Goal: Information Seeking & Learning: Learn about a topic

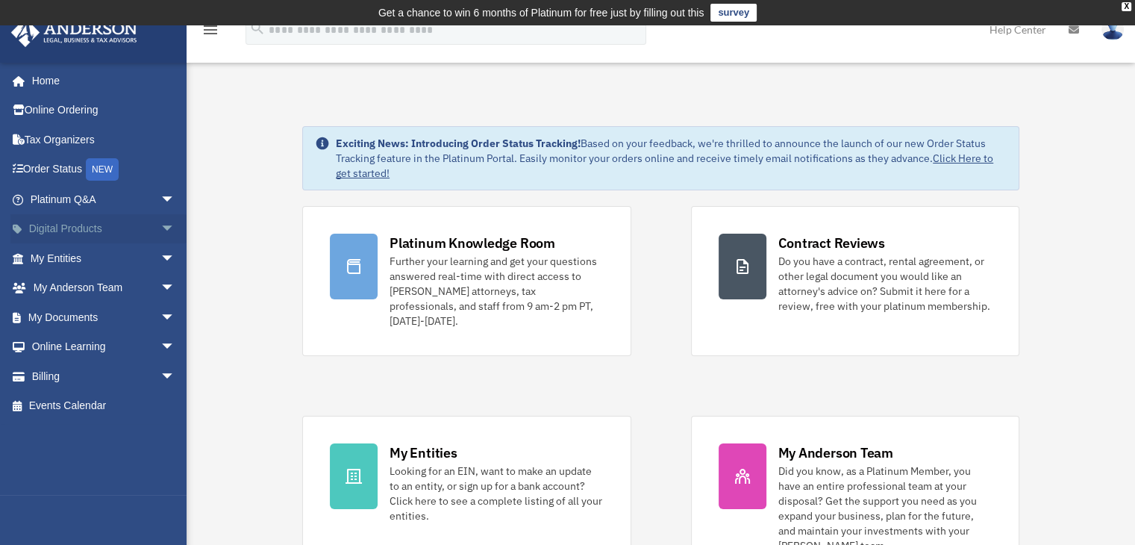
click at [160, 227] on span "arrow_drop_down" at bounding box center [175, 229] width 30 height 31
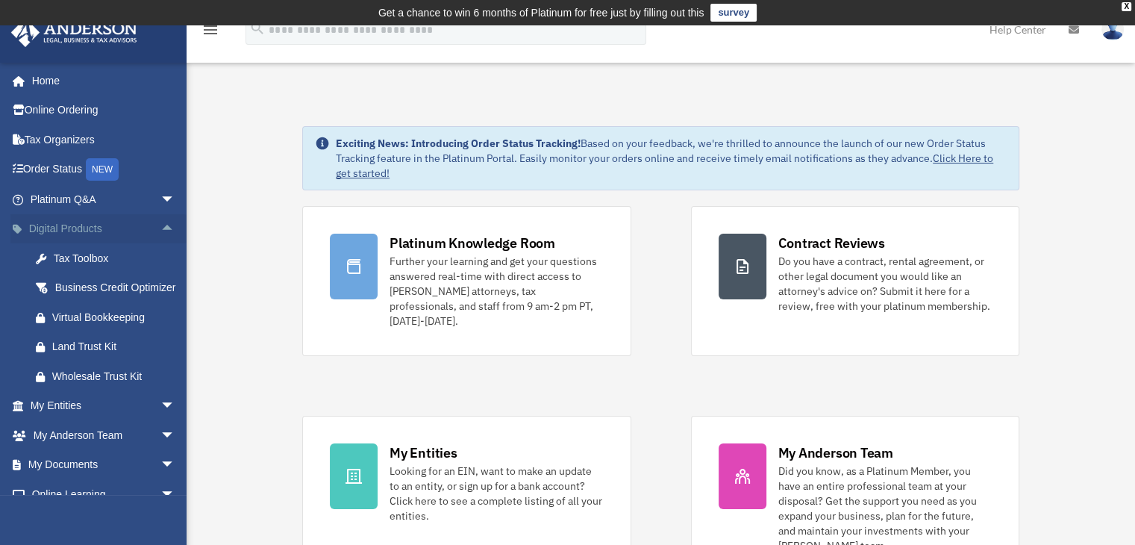
click at [160, 227] on span "arrow_drop_up" at bounding box center [175, 229] width 30 height 31
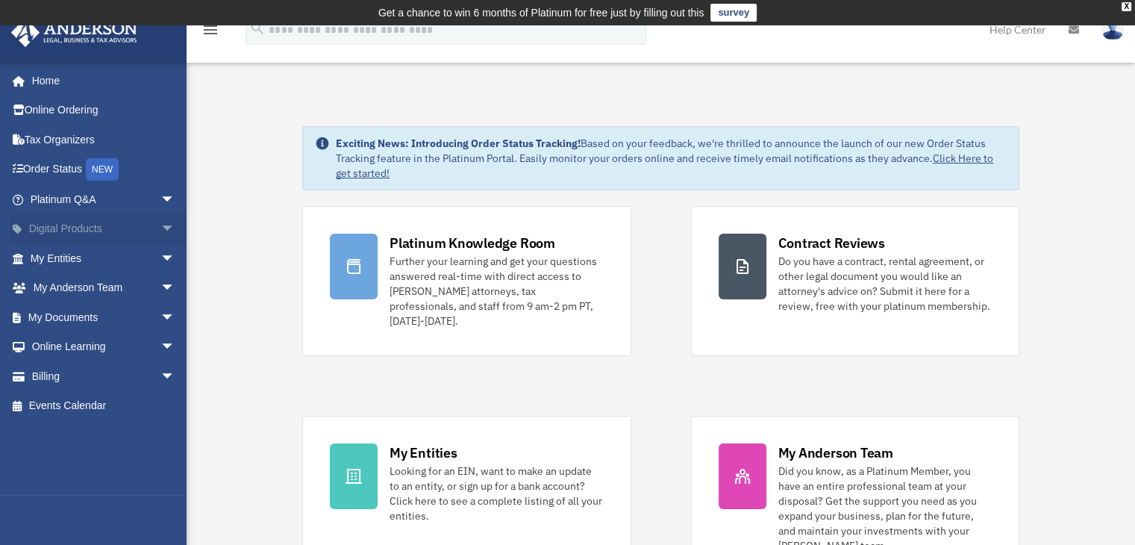
click at [160, 227] on span "arrow_drop_down" at bounding box center [175, 229] width 30 height 31
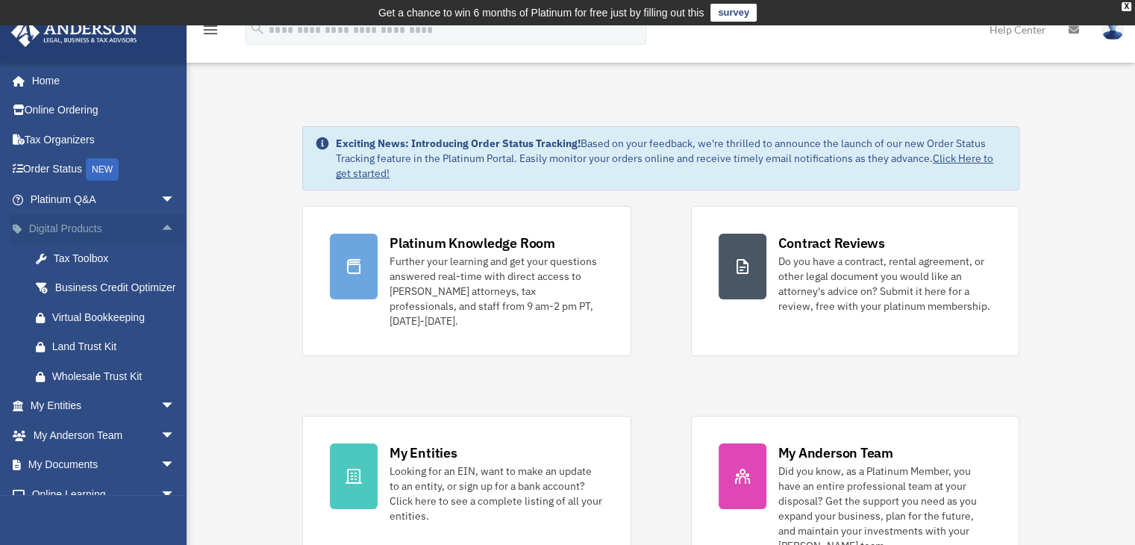
click at [160, 227] on span "arrow_drop_up" at bounding box center [175, 229] width 30 height 31
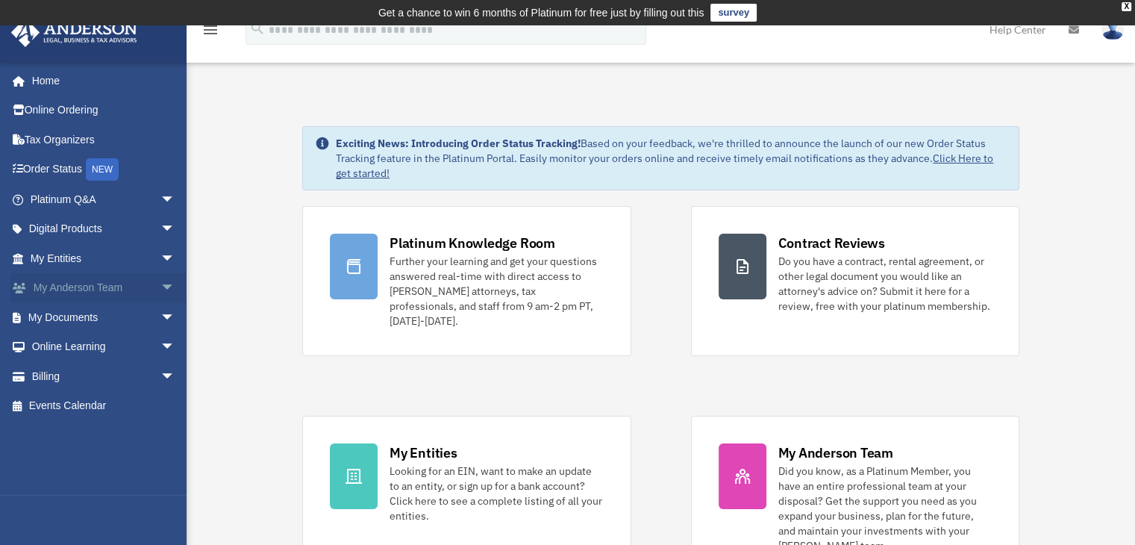
click at [161, 290] on span "arrow_drop_down" at bounding box center [175, 288] width 30 height 31
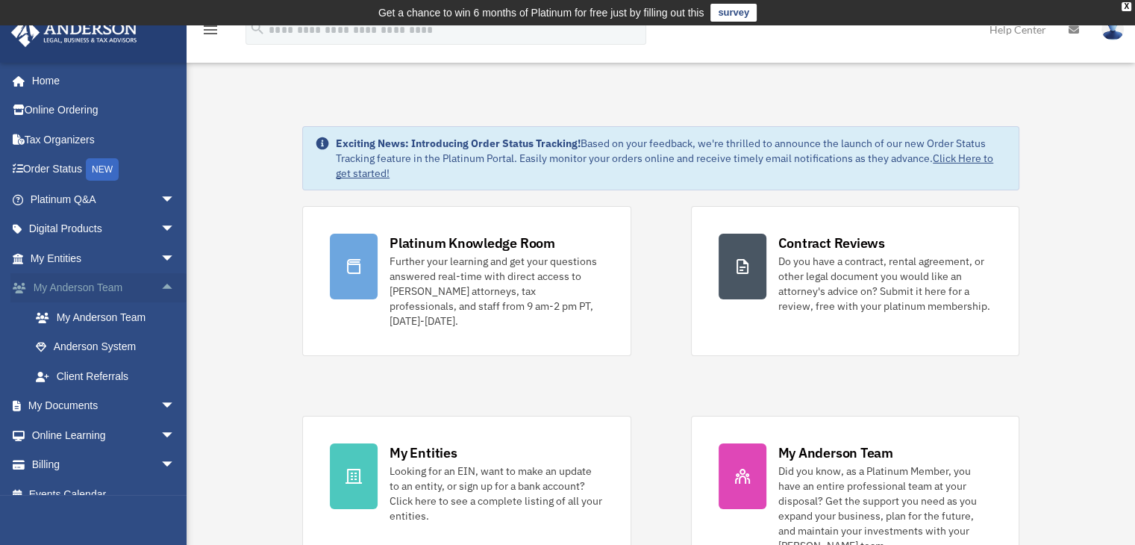
click at [161, 290] on span "arrow_drop_up" at bounding box center [175, 288] width 30 height 31
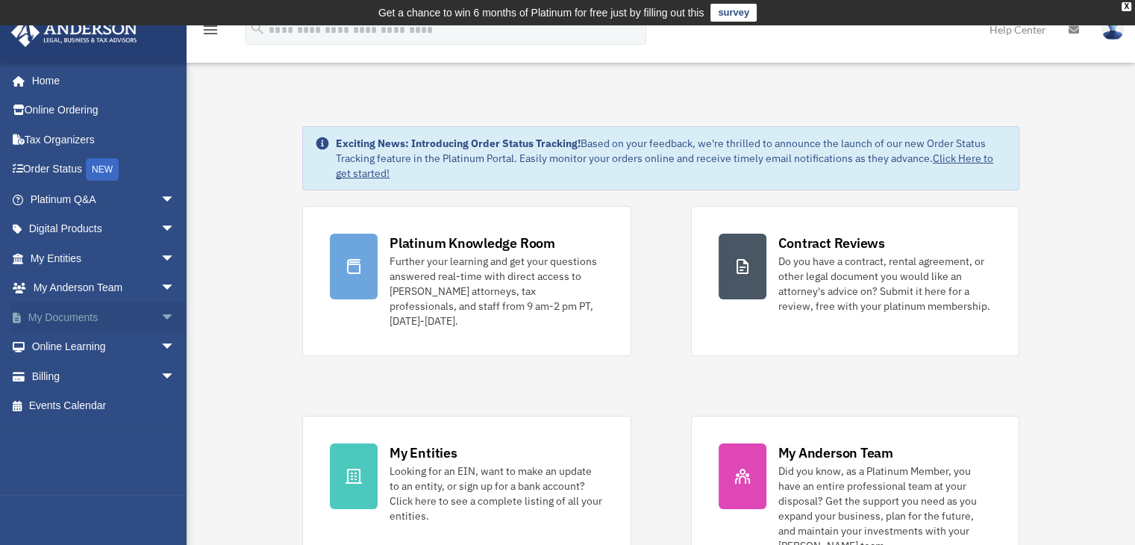
click at [161, 315] on span "arrow_drop_down" at bounding box center [175, 317] width 30 height 31
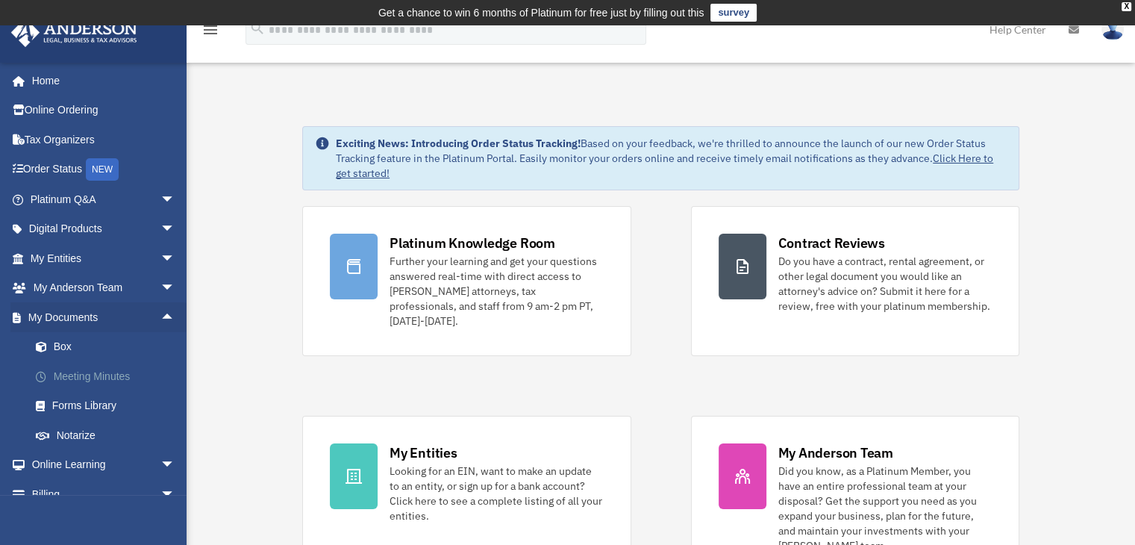
click at [114, 379] on link "Meeting Minutes" at bounding box center [109, 376] width 177 height 30
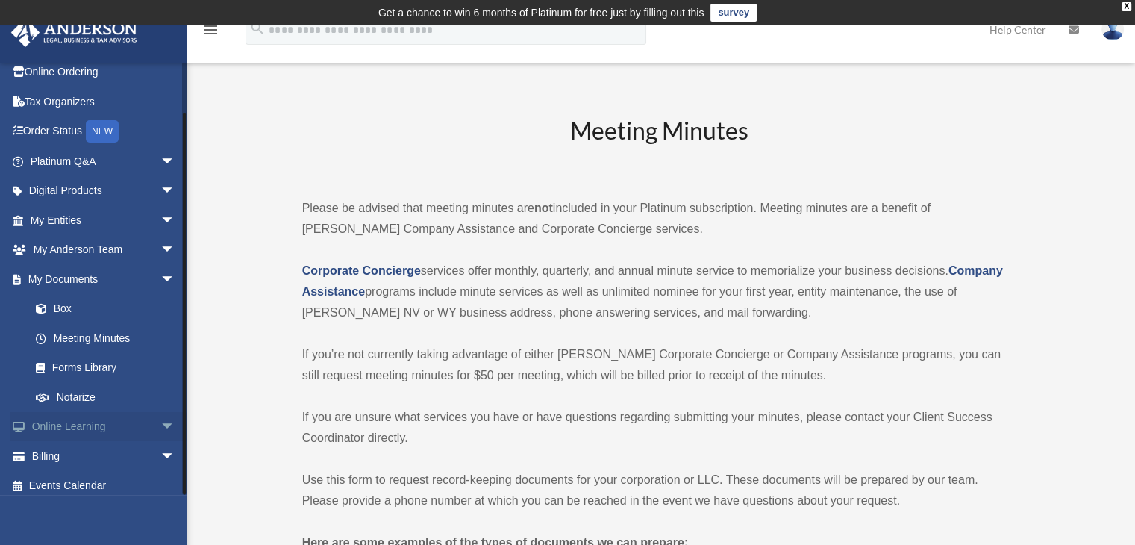
scroll to position [46, 0]
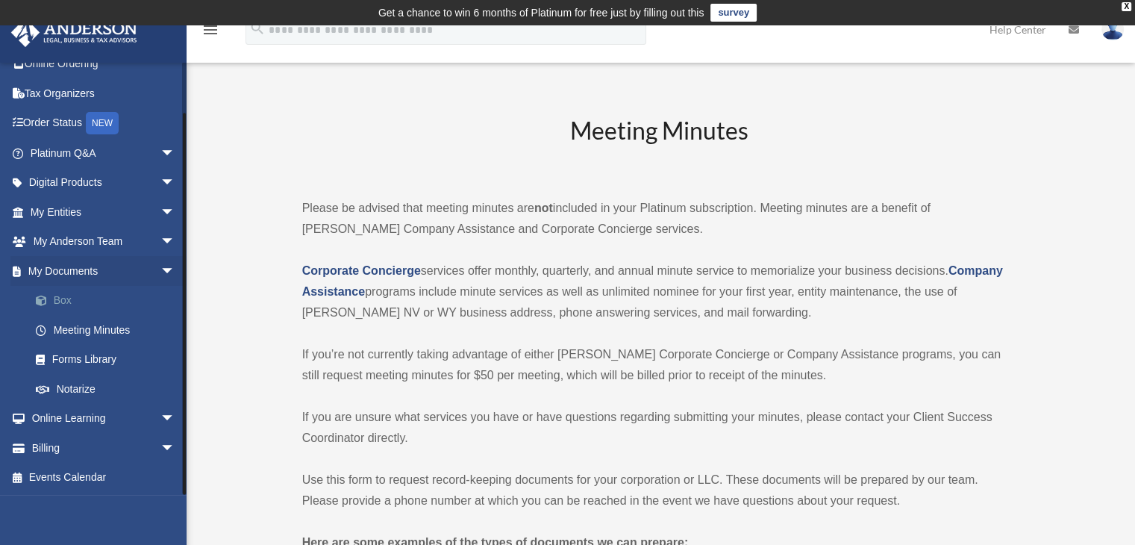
click at [73, 302] on link "Box" at bounding box center [109, 301] width 177 height 30
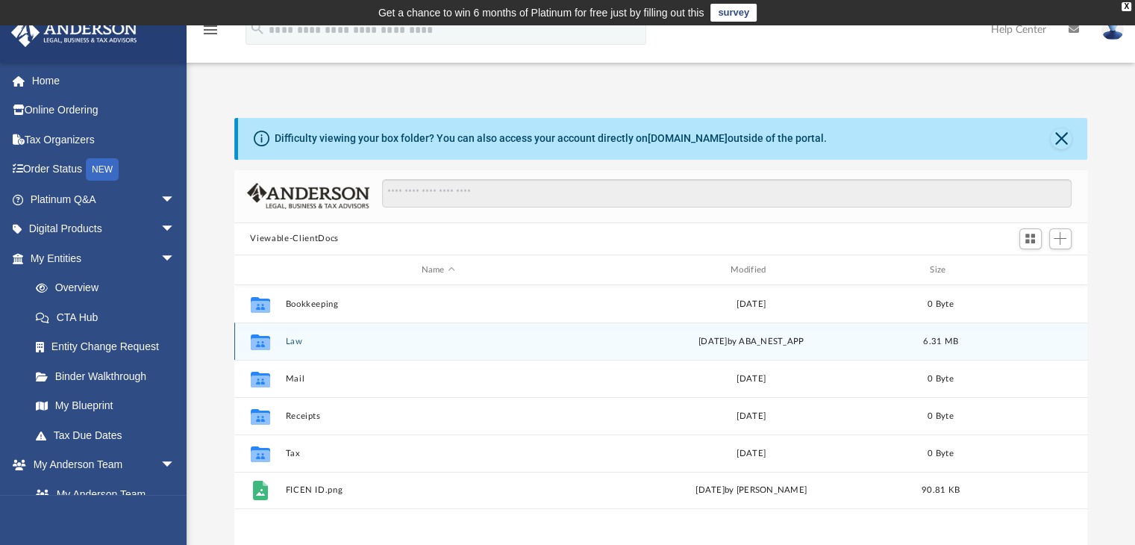
click at [307, 348] on div "Collaborated Folder Law Thu Jul 3 2025 by ABA_NEST_APP 6.31 MB" at bounding box center [661, 340] width 854 height 37
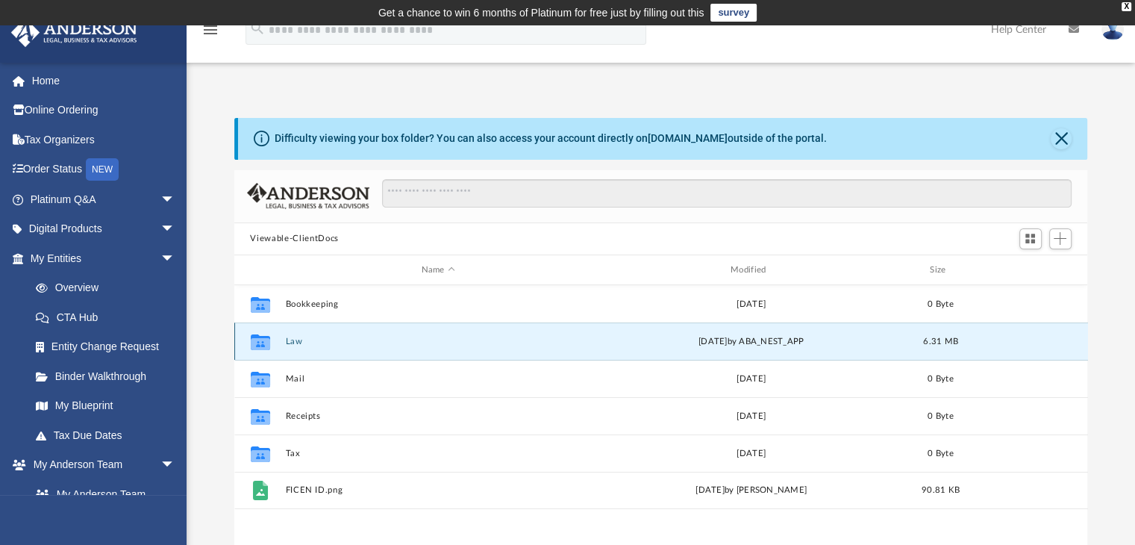
click at [287, 341] on button "Law" at bounding box center [438, 342] width 306 height 10
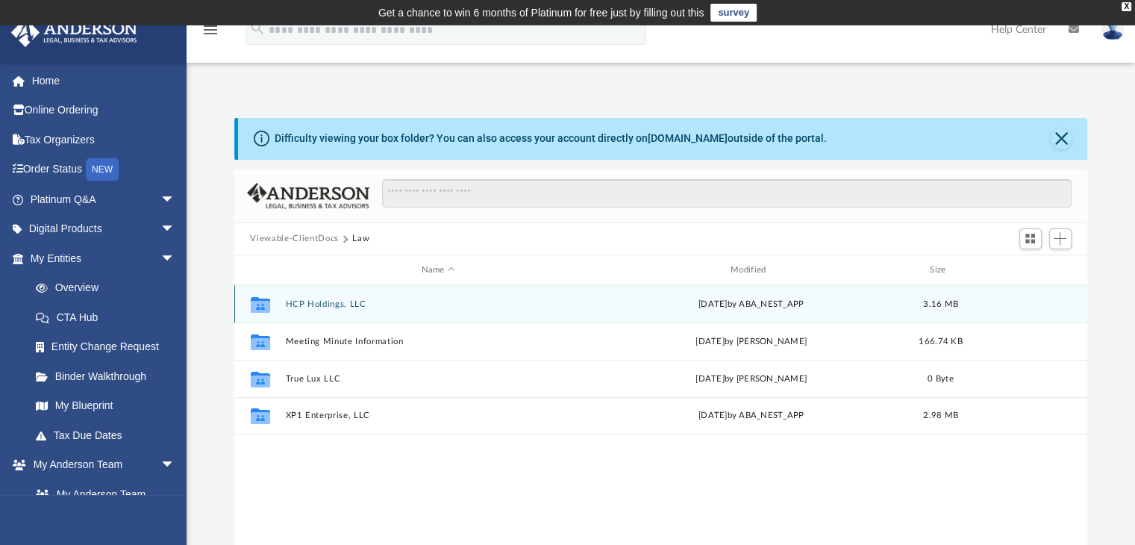
click at [350, 305] on button "HCP Holdings, LLC" at bounding box center [438, 304] width 306 height 10
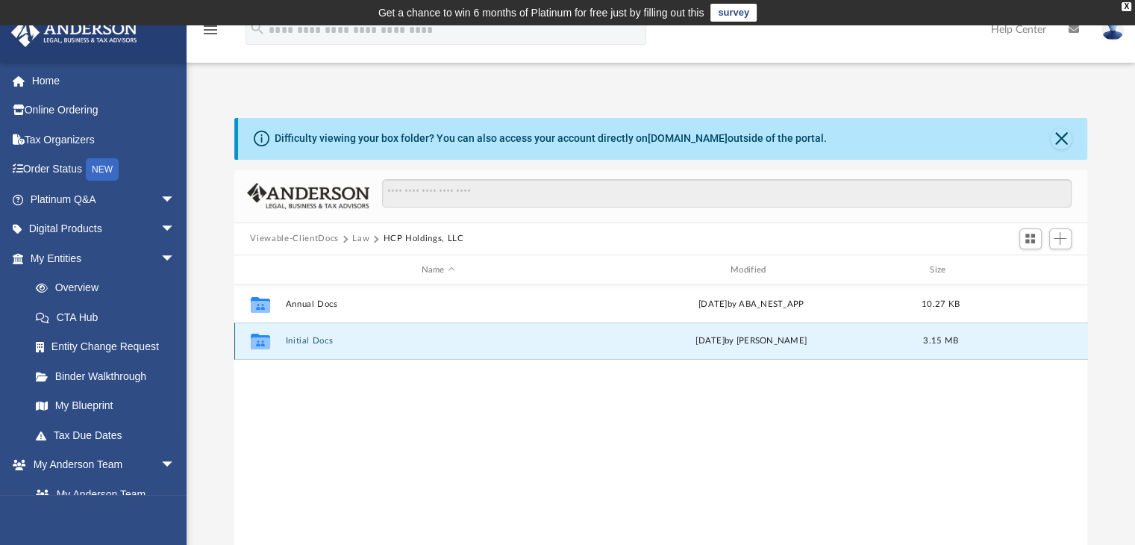
click at [325, 345] on button "Initial Docs" at bounding box center [438, 342] width 306 height 10
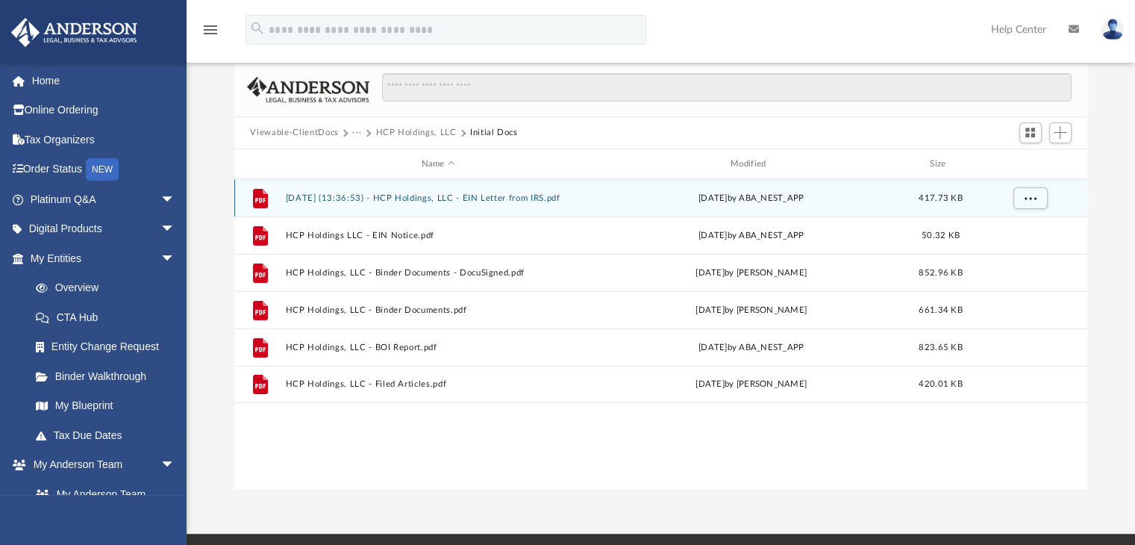
scroll to position [75, 0]
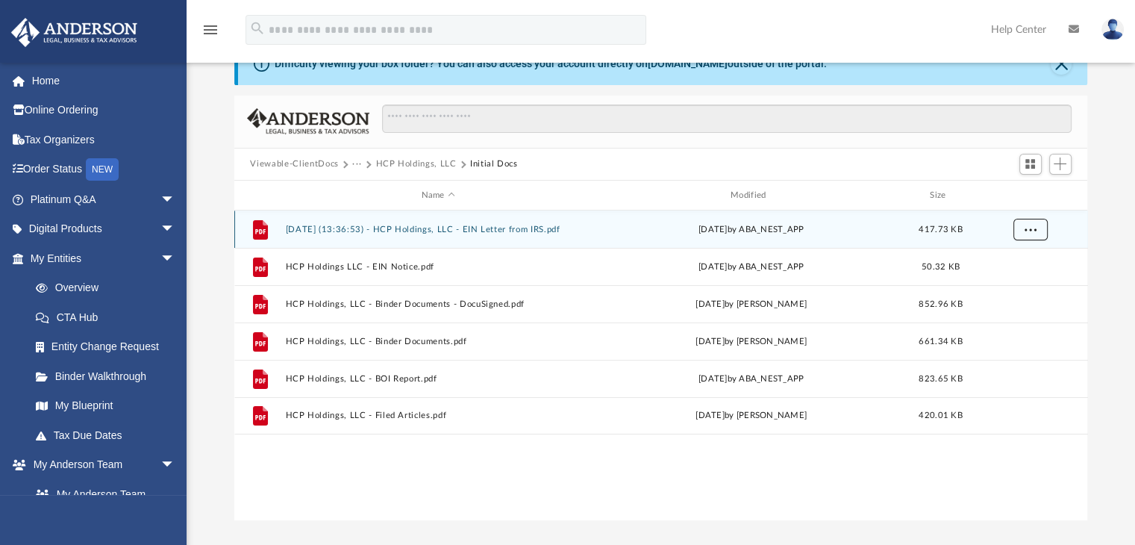
click at [1036, 234] on button "More options" at bounding box center [1030, 230] width 34 height 22
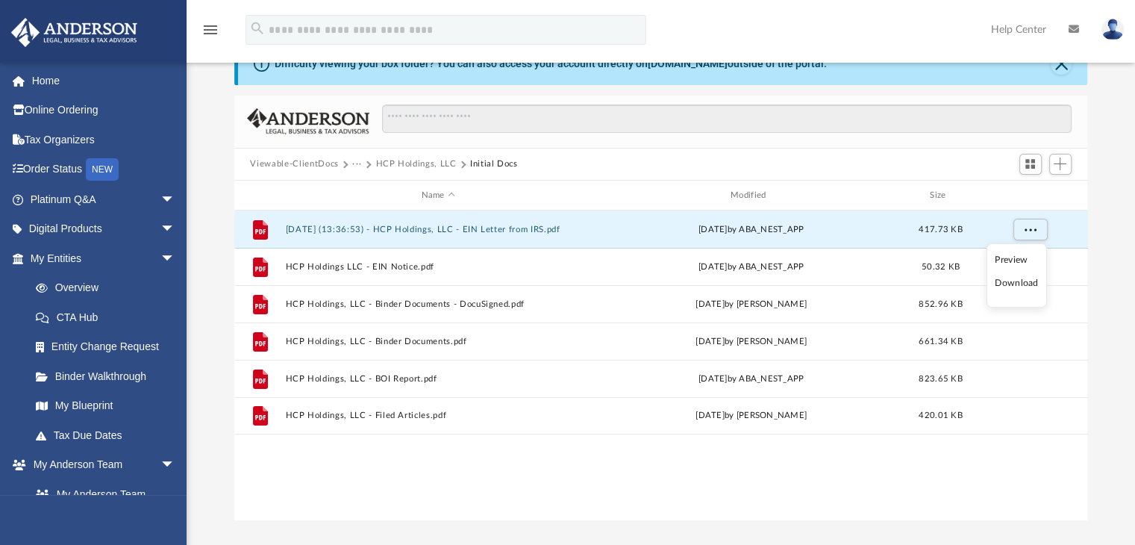
click at [1030, 289] on li "Download" at bounding box center [1016, 283] width 43 height 16
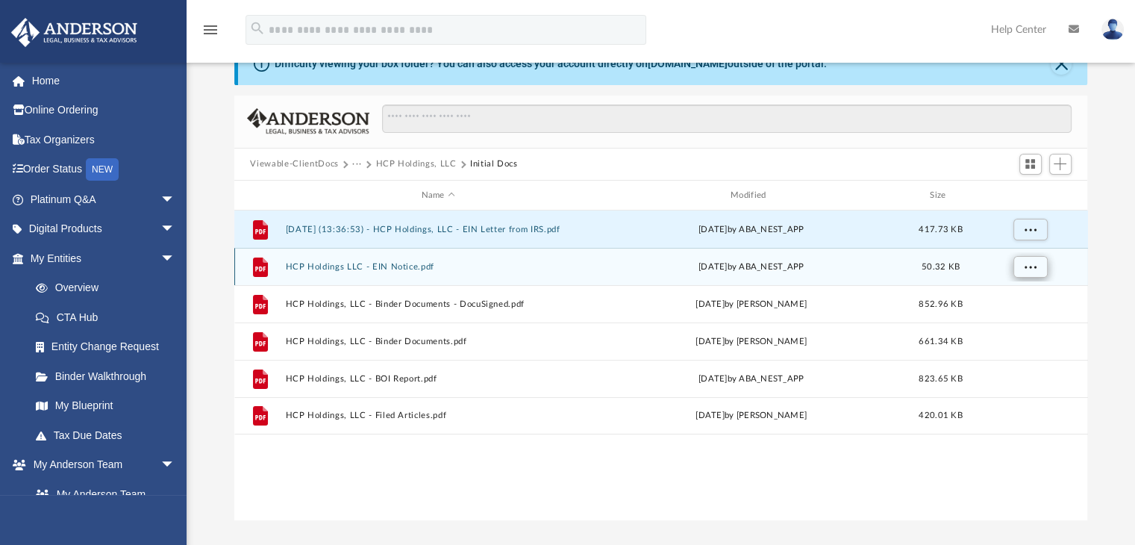
click at [1024, 267] on span "More options" at bounding box center [1030, 267] width 12 height 8
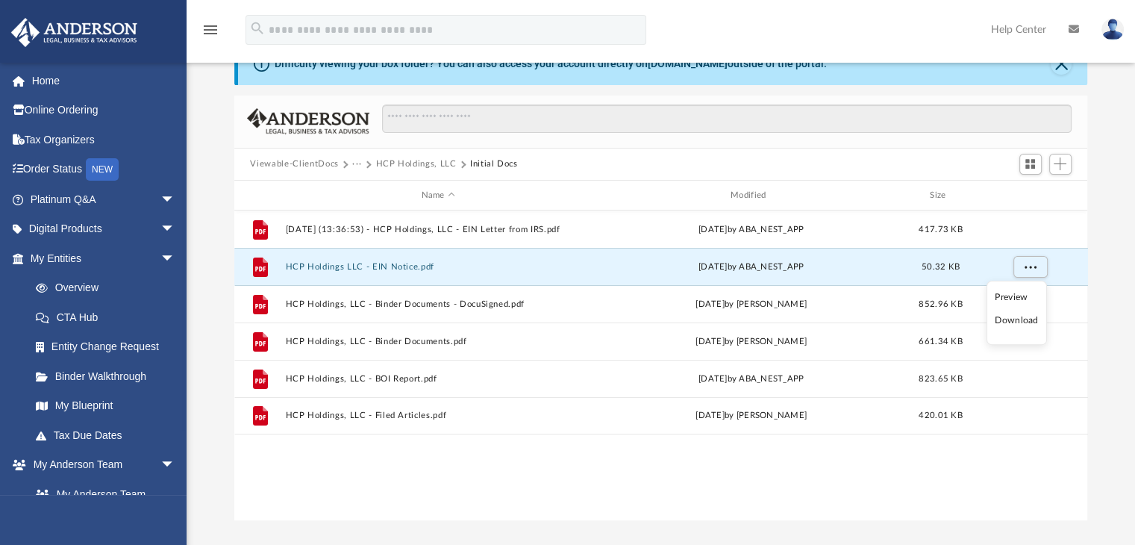
click at [1020, 319] on li "Download" at bounding box center [1016, 321] width 43 height 16
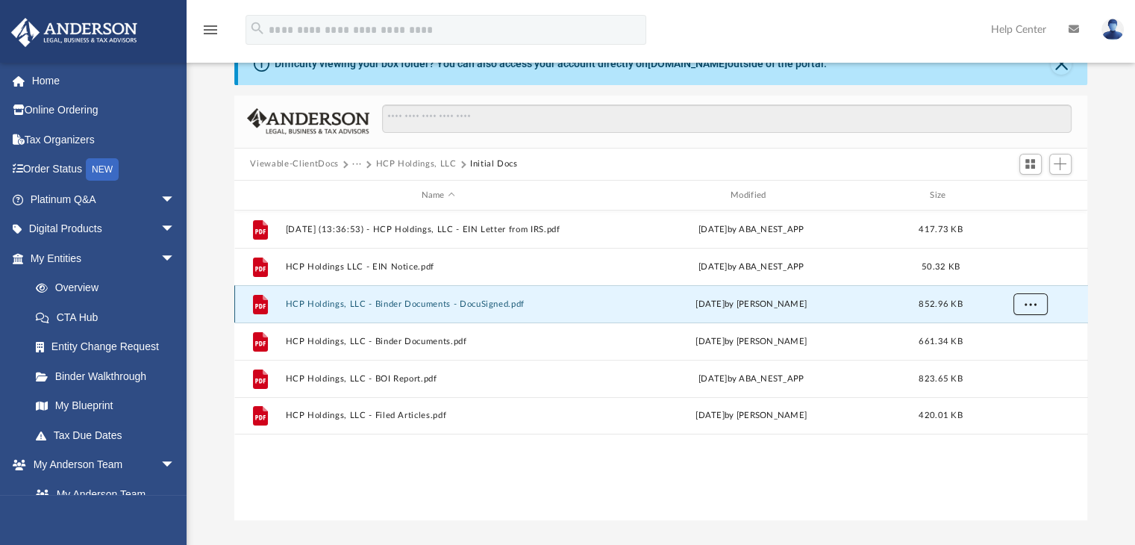
click at [1025, 300] on span "More options" at bounding box center [1030, 304] width 12 height 8
click at [1023, 363] on li "Download" at bounding box center [1016, 358] width 43 height 16
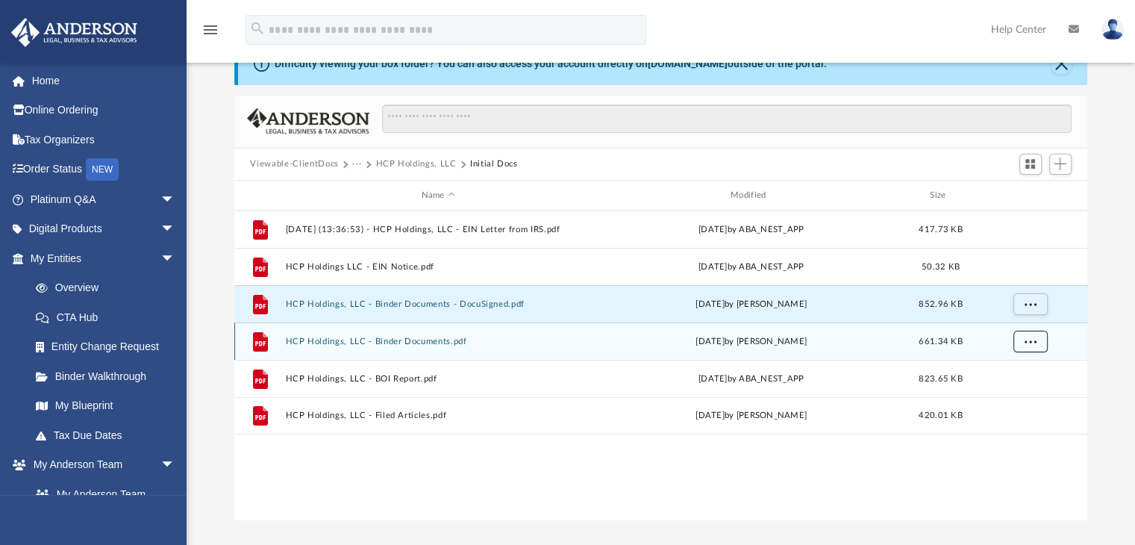
click at [1024, 341] on span "More options" at bounding box center [1030, 341] width 12 height 8
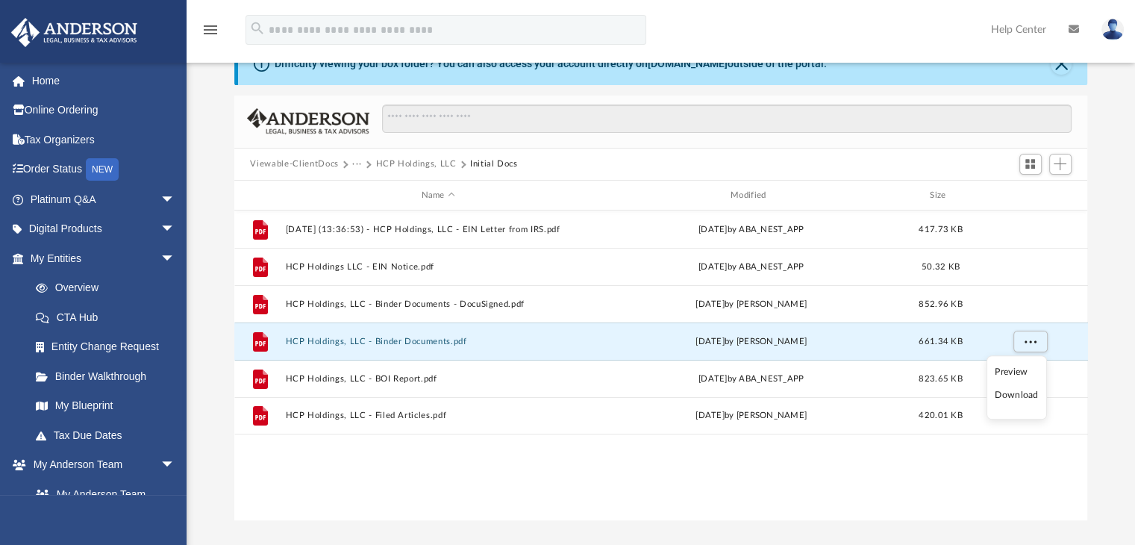
click at [1021, 394] on li "Download" at bounding box center [1016, 395] width 43 height 16
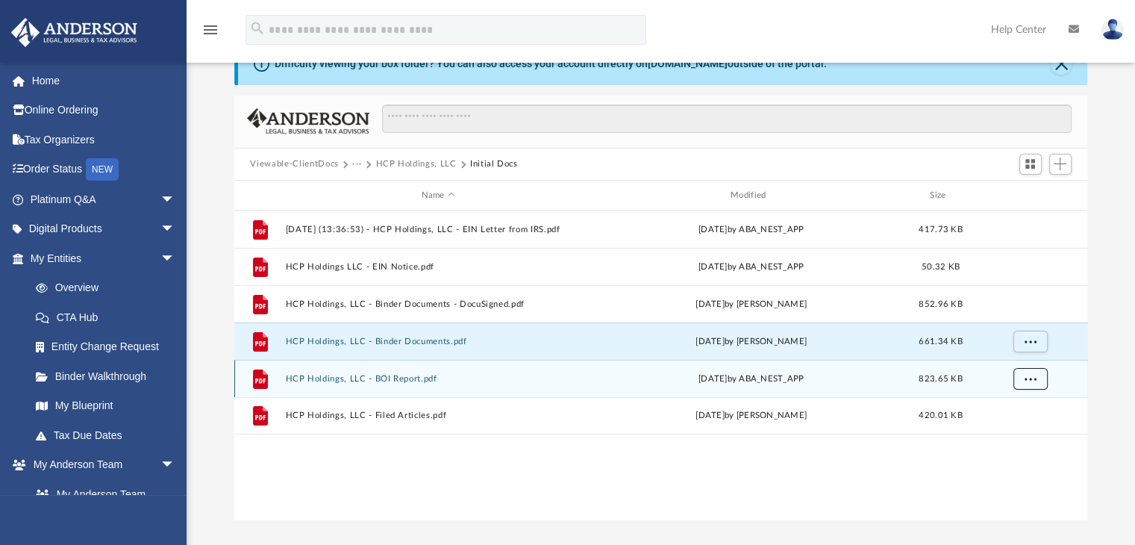
click at [1027, 376] on span "More options" at bounding box center [1030, 379] width 12 height 8
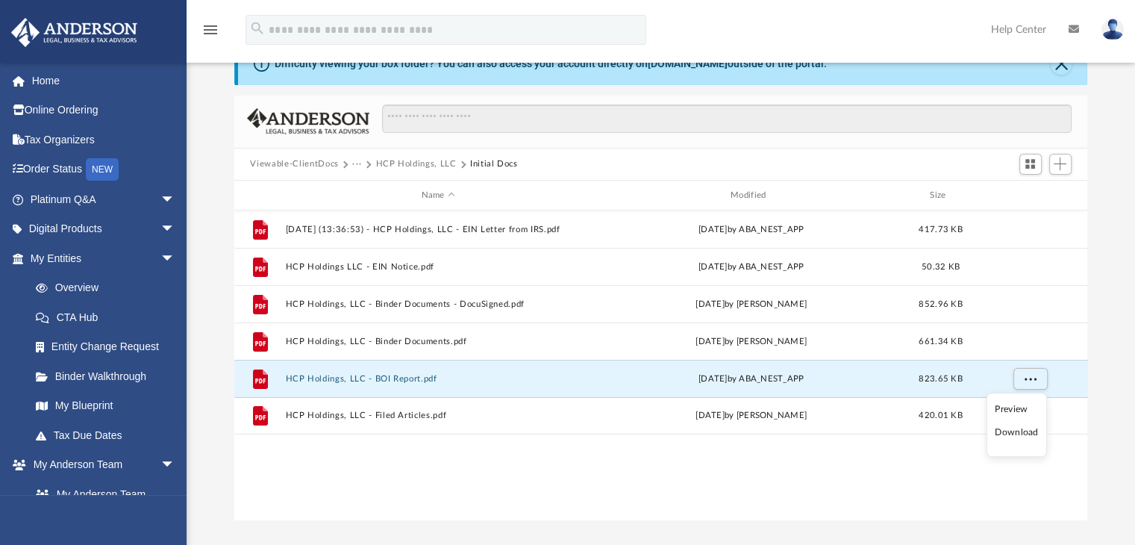
click at [1022, 431] on li "Download" at bounding box center [1016, 433] width 43 height 16
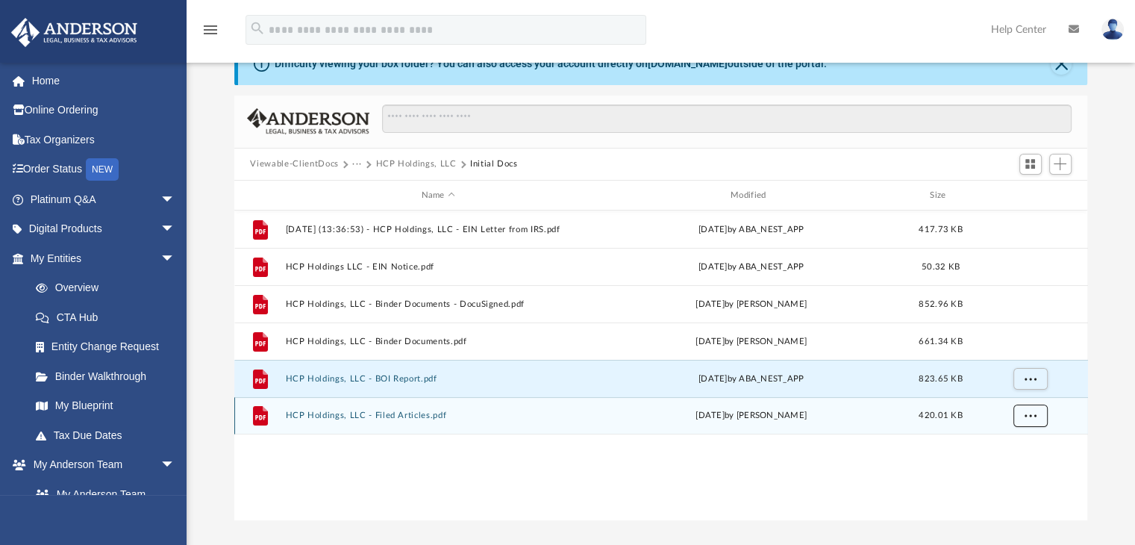
click at [1031, 415] on span "More options" at bounding box center [1030, 415] width 12 height 8
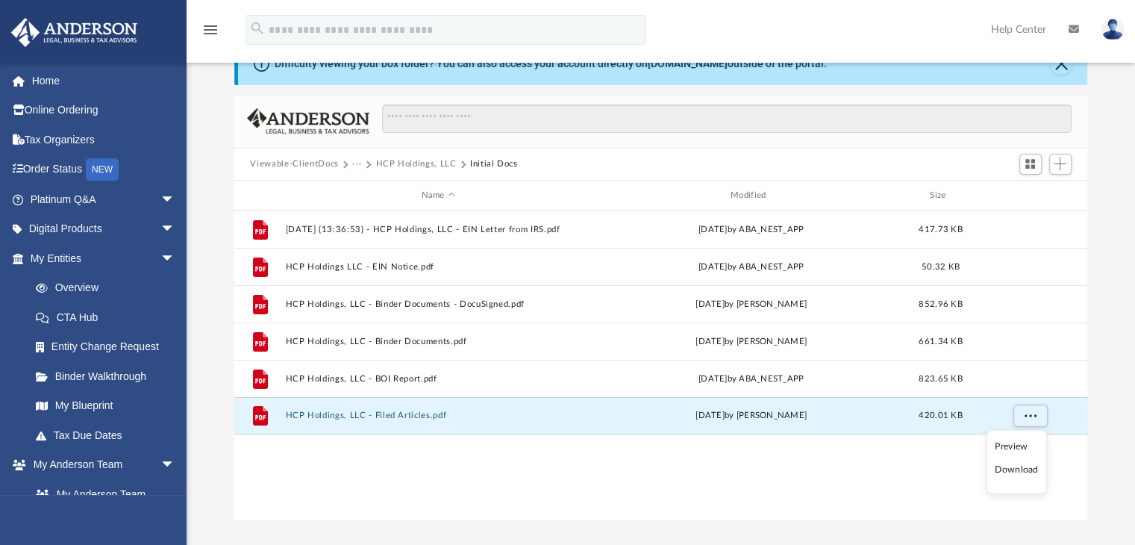
click at [1015, 465] on li "Download" at bounding box center [1016, 470] width 43 height 16
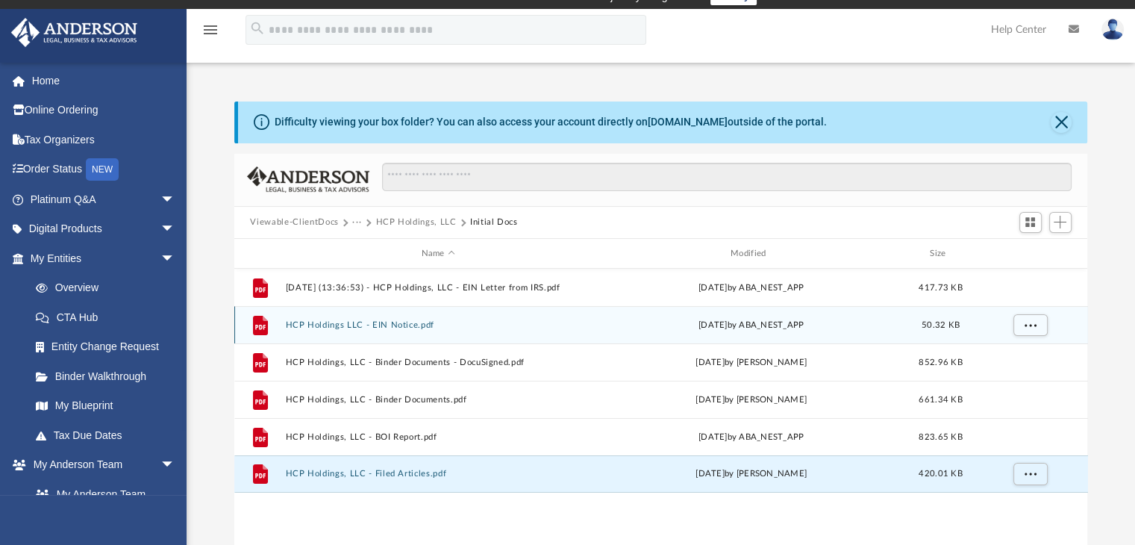
scroll to position [0, 0]
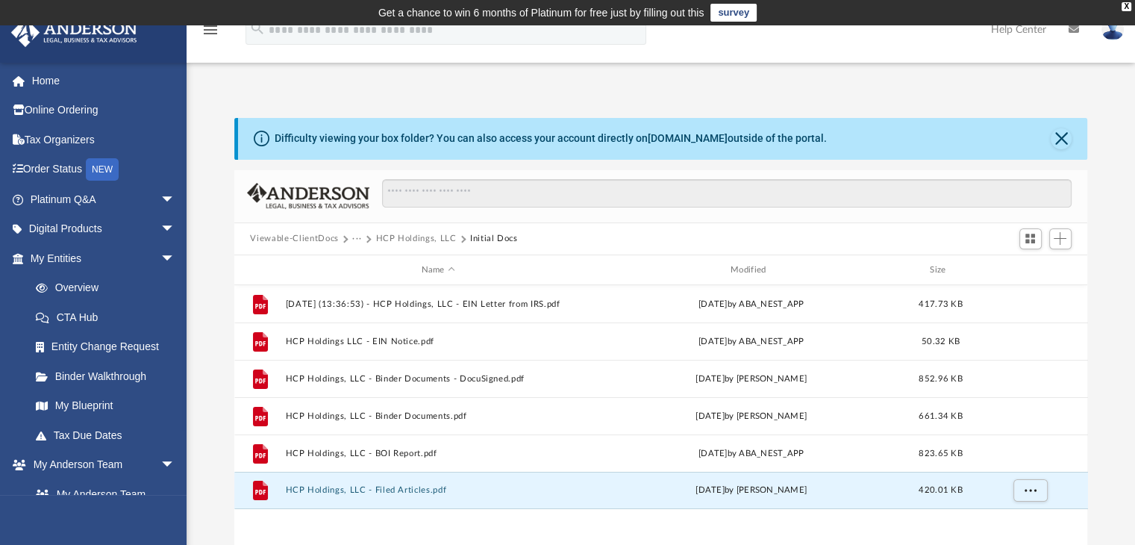
click at [414, 237] on button "HCP Holdings, LLC" at bounding box center [415, 238] width 81 height 13
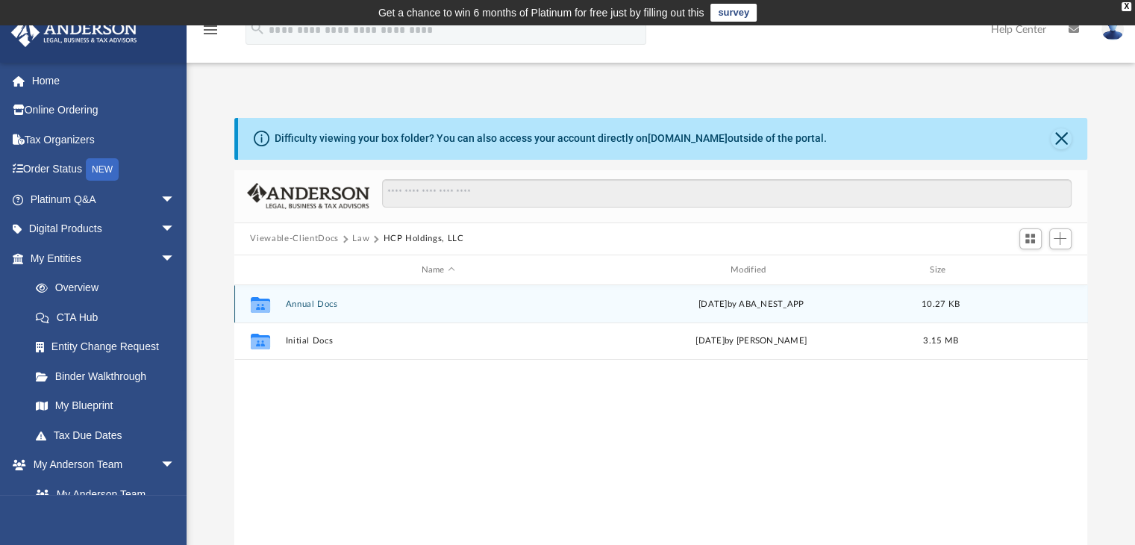
click at [318, 305] on button "Annual Docs" at bounding box center [438, 304] width 306 height 10
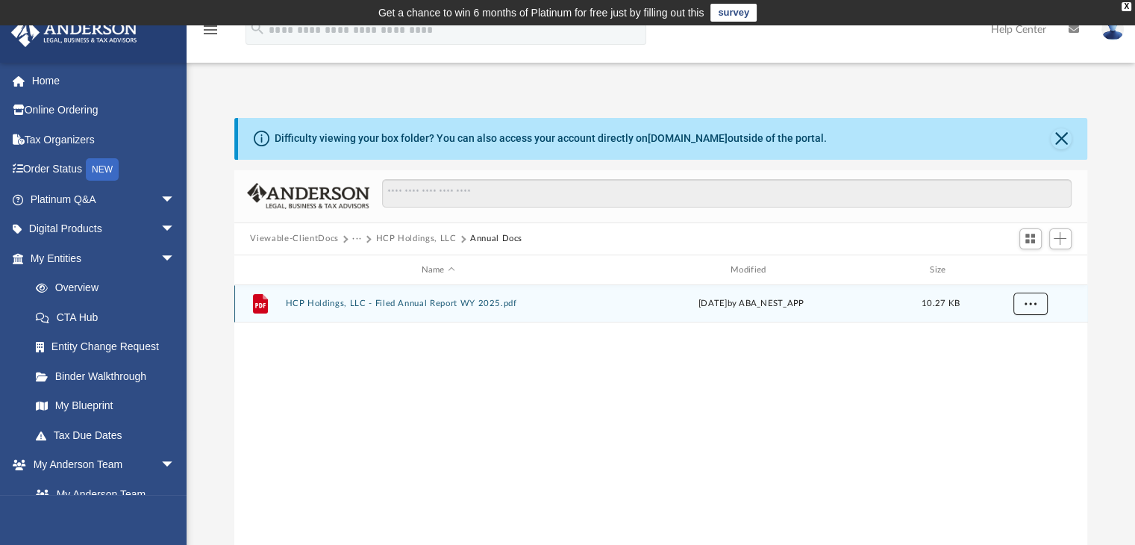
click at [1035, 305] on span "More options" at bounding box center [1030, 303] width 12 height 8
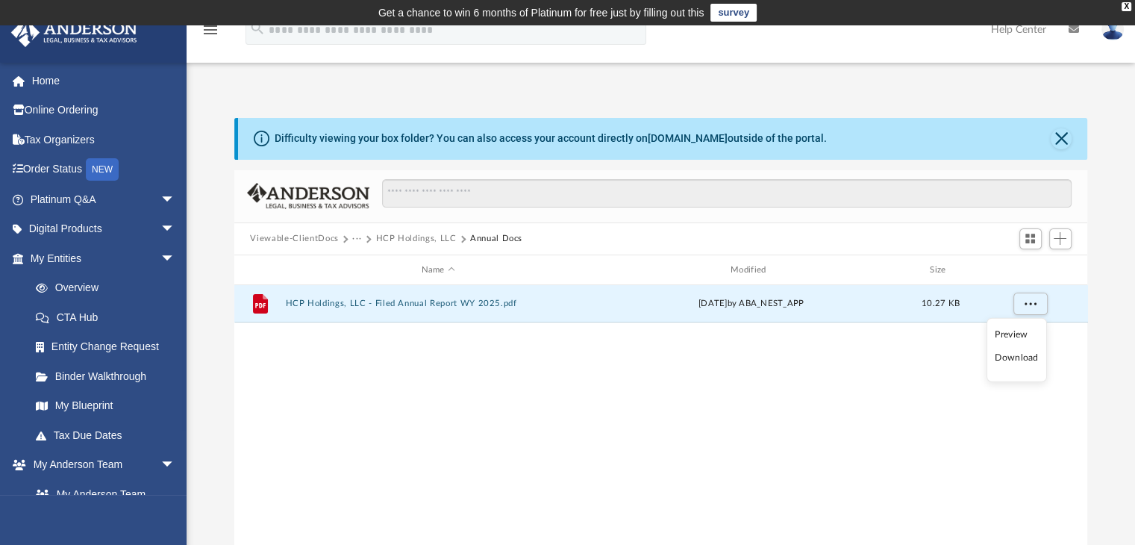
click at [1021, 364] on li "Download" at bounding box center [1016, 358] width 43 height 16
click at [321, 237] on button "Viewable-ClientDocs" at bounding box center [294, 238] width 88 height 13
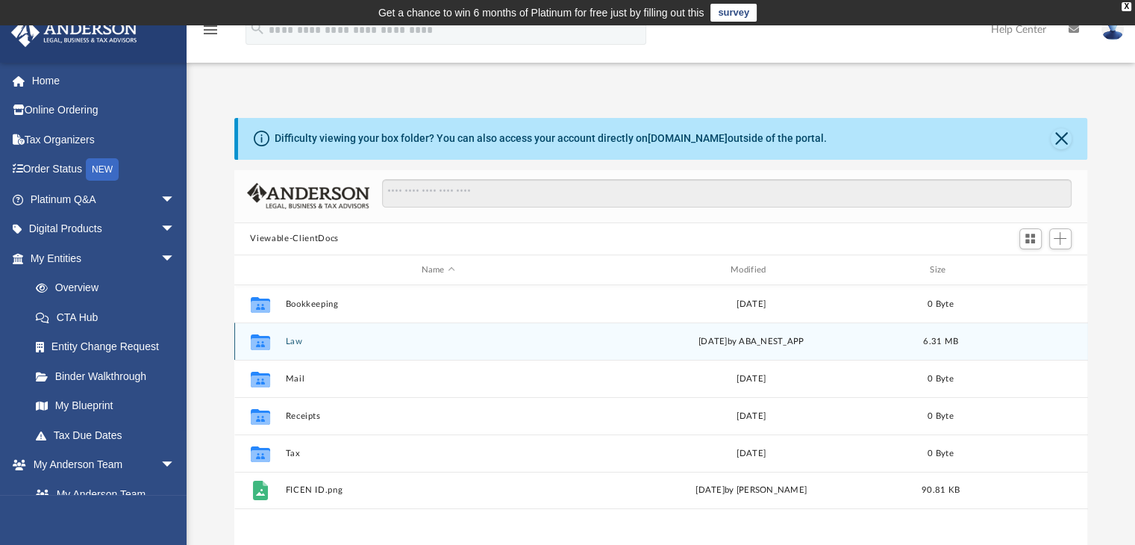
click at [361, 341] on button "Law" at bounding box center [438, 342] width 306 height 10
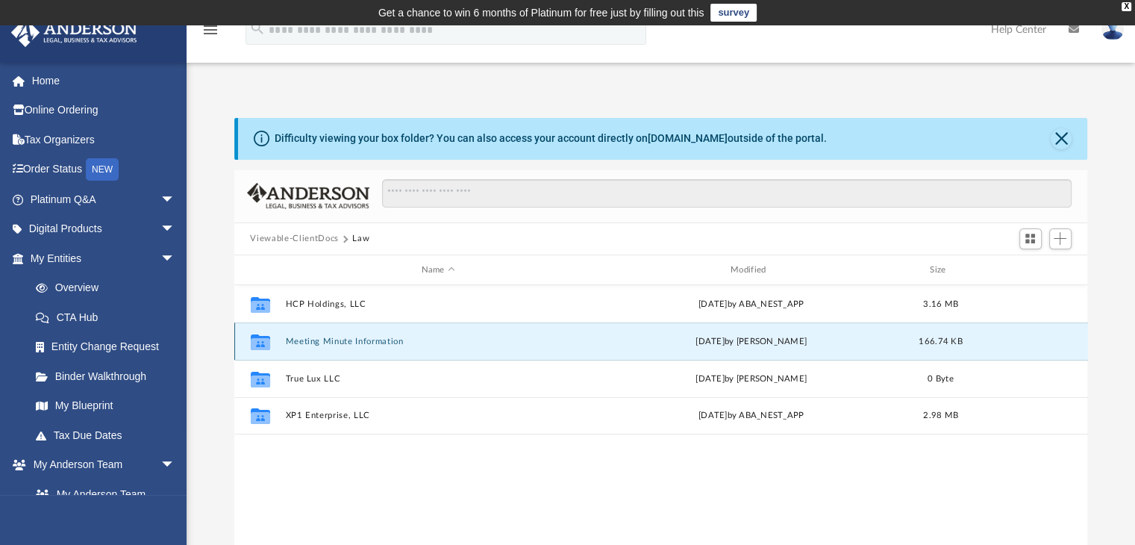
click at [369, 343] on button "Meeting Minute Information" at bounding box center [438, 342] width 306 height 10
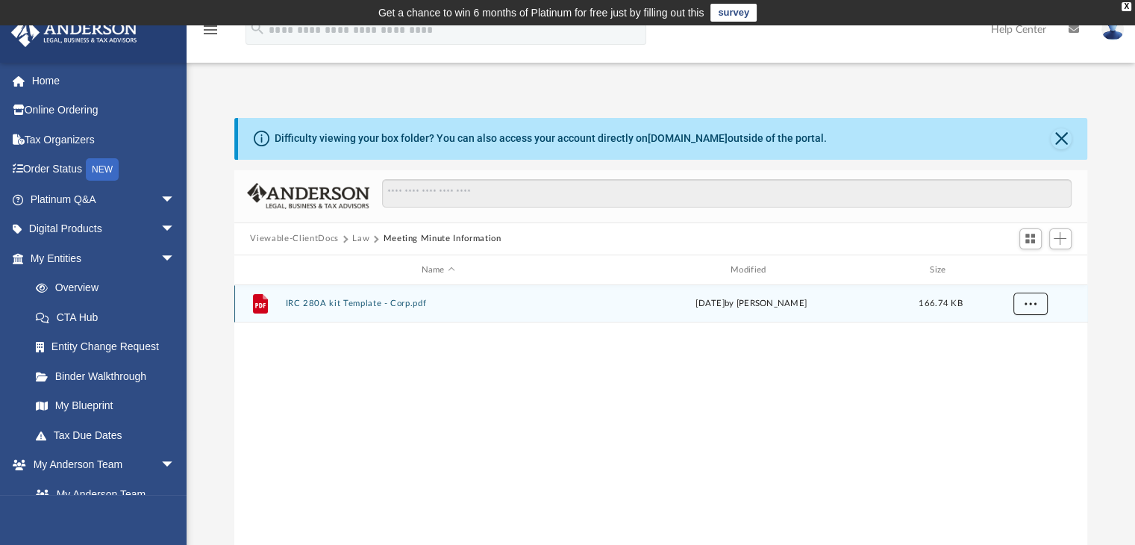
click at [1036, 307] on button "More options" at bounding box center [1030, 304] width 34 height 22
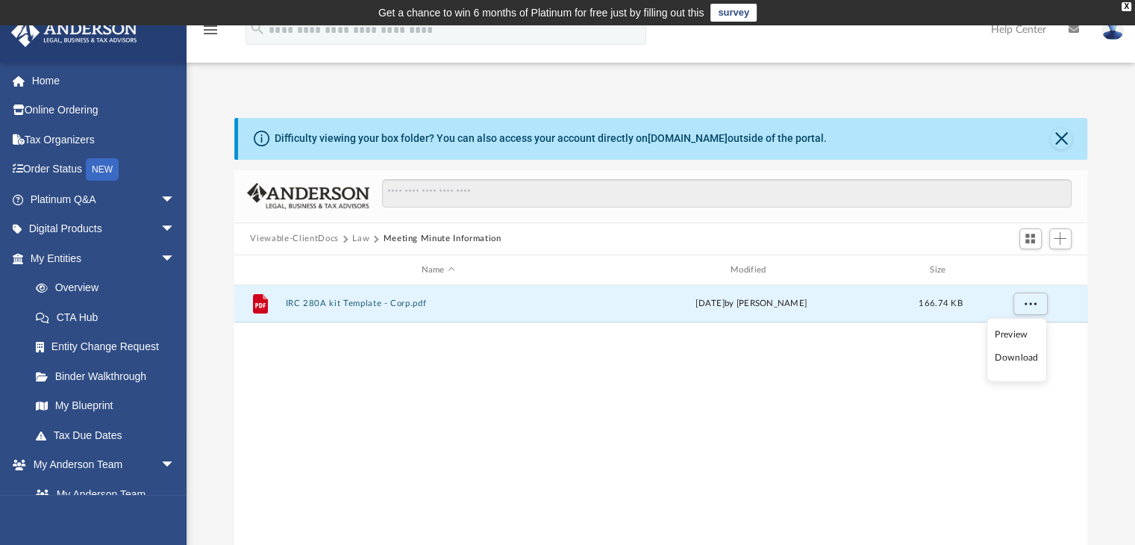
click at [1026, 359] on li "Download" at bounding box center [1016, 358] width 43 height 16
click at [406, 307] on button "IRC 280A kit Template - Corp.pdf" at bounding box center [438, 304] width 306 height 10
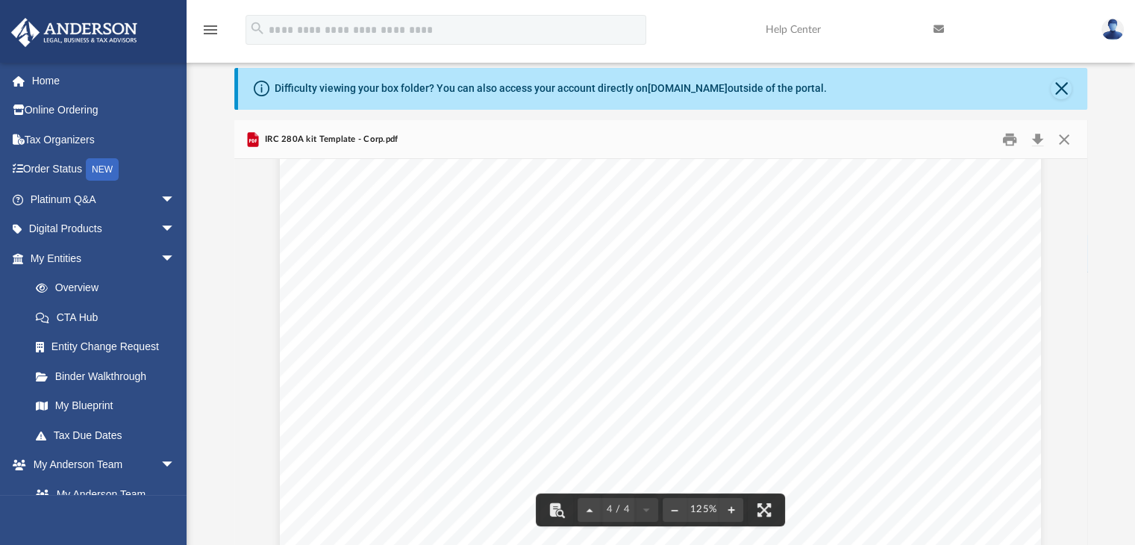
scroll to position [3172, 0]
click at [1034, 138] on button "Download" at bounding box center [1038, 139] width 27 height 23
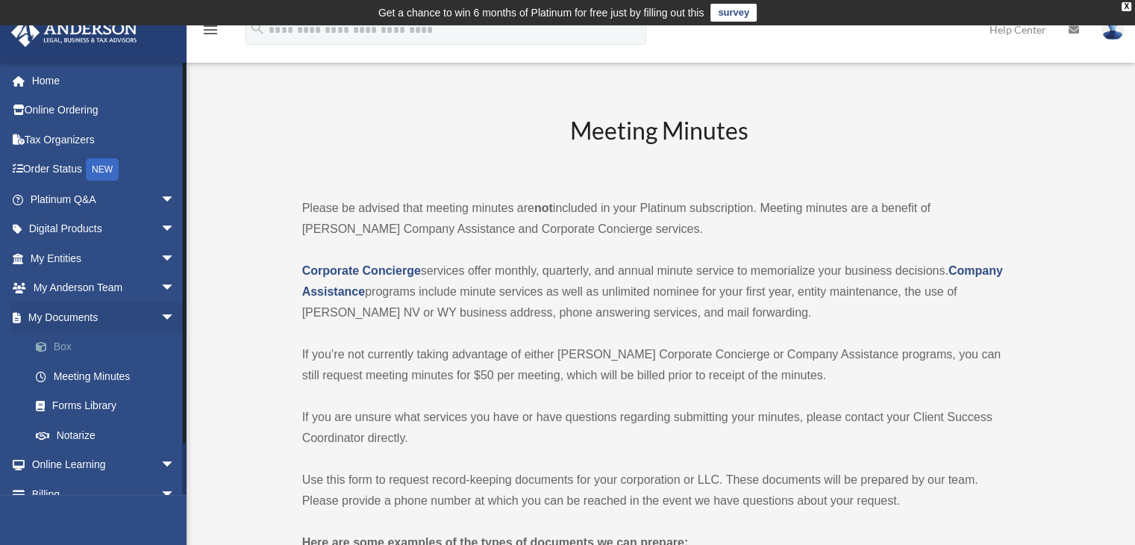
click at [75, 345] on link "Box" at bounding box center [109, 347] width 177 height 30
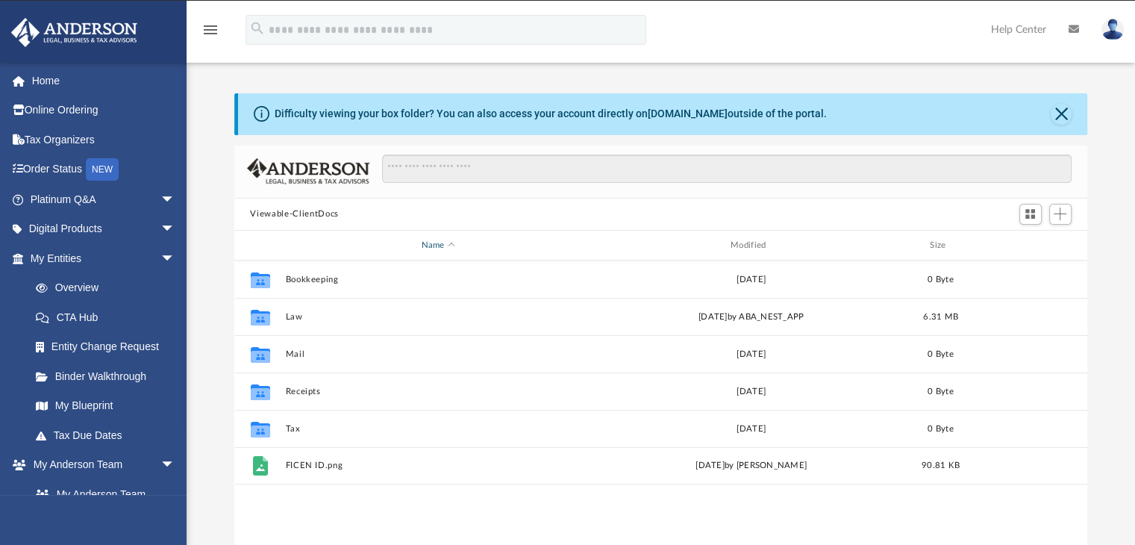
scroll to position [328, 842]
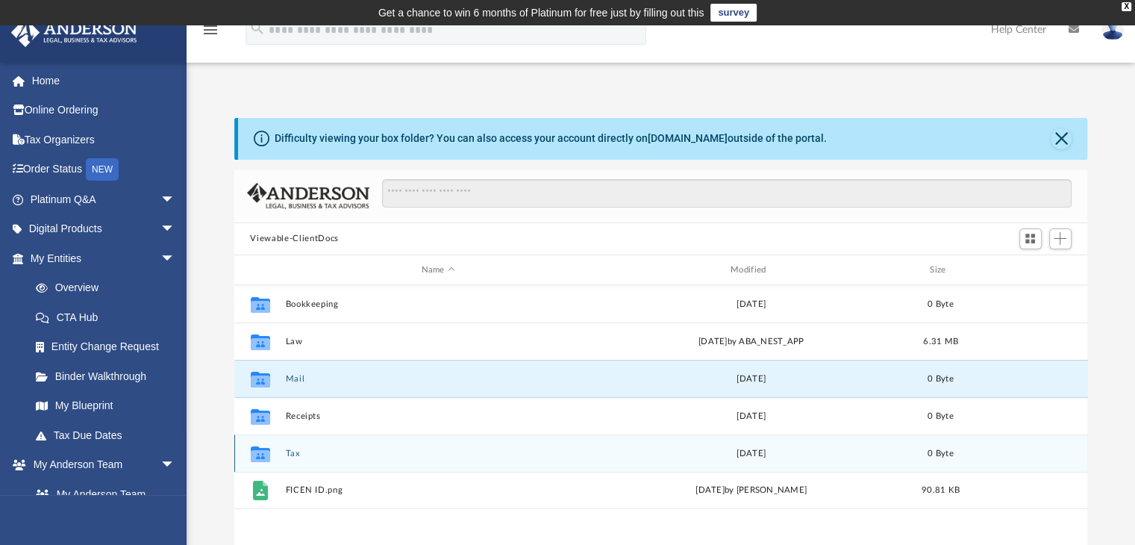
drag, startPoint x: 292, startPoint y: 378, endPoint x: 592, endPoint y: 437, distance: 305.6
click at [592, 437] on div "Collaborated Folder Bookkeeping Thu Aug 24 2023 0 Byte Collaborated Folder Law …" at bounding box center [661, 397] width 854 height 224
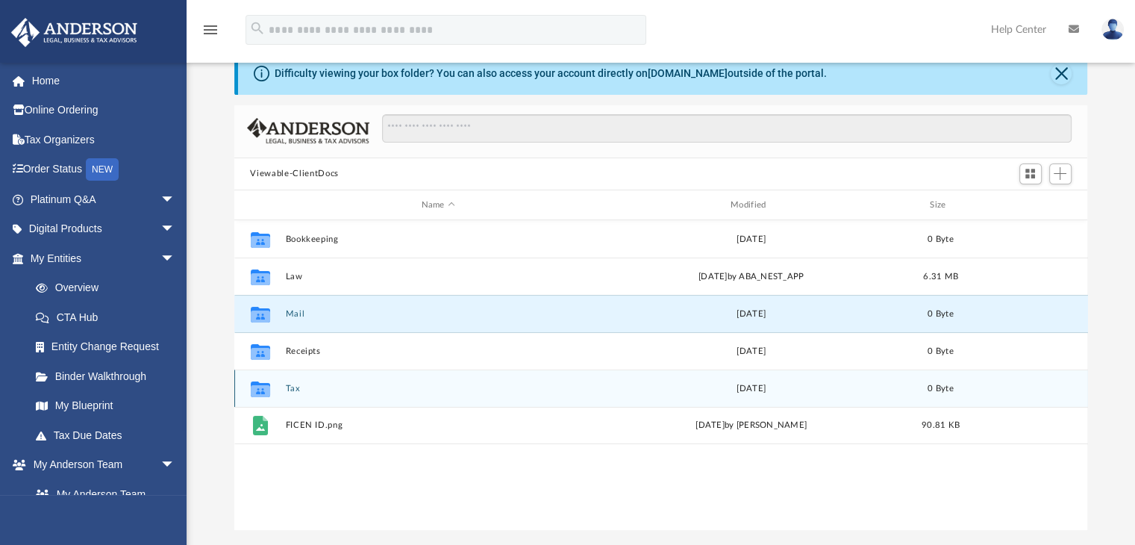
scroll to position [75, 0]
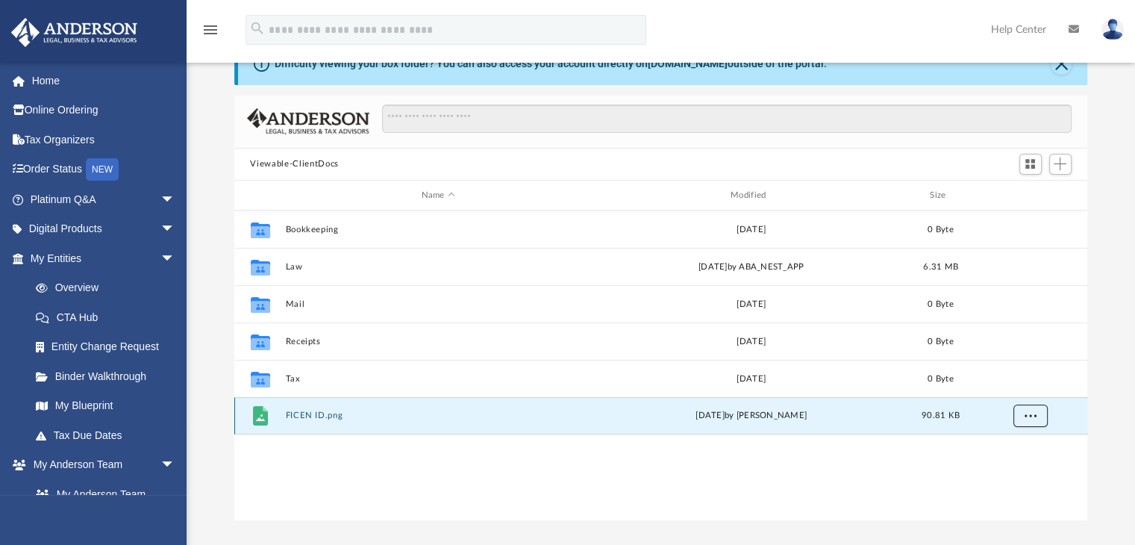
click at [1031, 414] on span "More options" at bounding box center [1030, 415] width 12 height 8
click at [1032, 416] on span "More options" at bounding box center [1030, 415] width 12 height 8
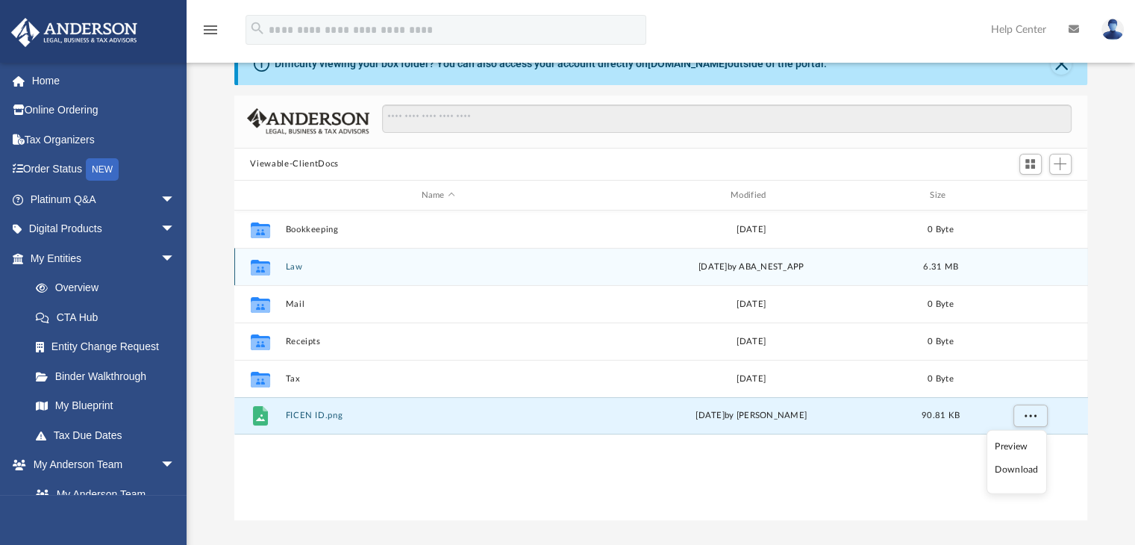
click at [294, 265] on button "Law" at bounding box center [438, 267] width 306 height 10
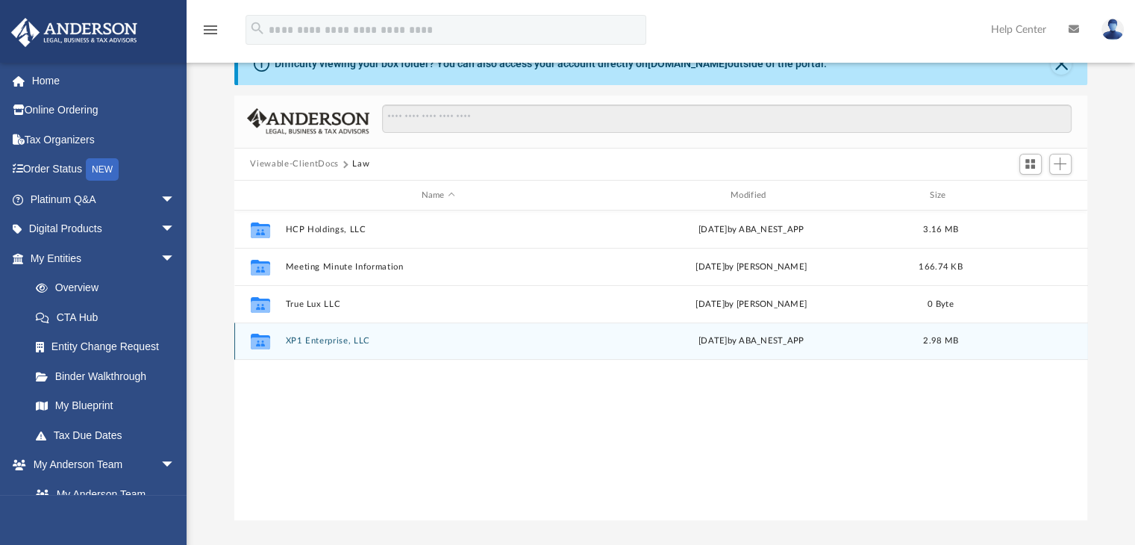
click at [348, 341] on button "XP1 Enterprise, LLC" at bounding box center [438, 342] width 306 height 10
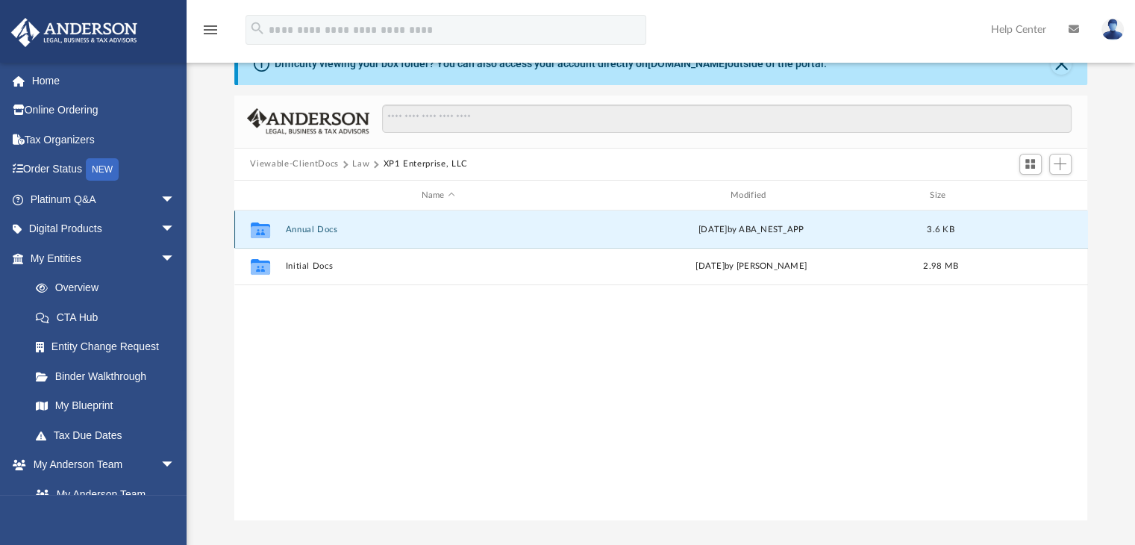
click at [307, 231] on button "Annual Docs" at bounding box center [438, 230] width 306 height 10
click at [1037, 226] on button "More options" at bounding box center [1030, 230] width 34 height 22
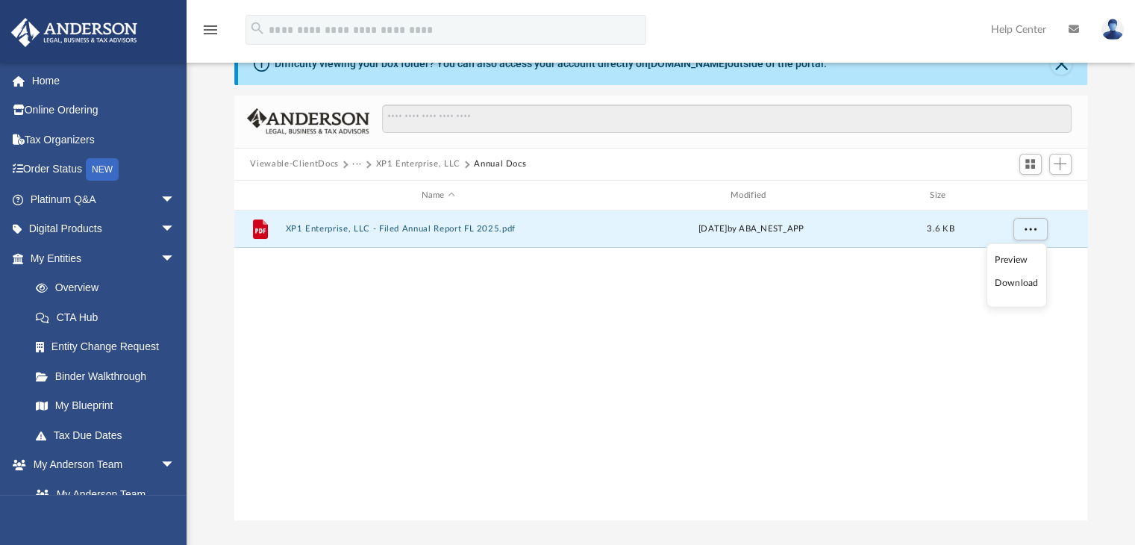
click at [1015, 287] on li "Download" at bounding box center [1016, 283] width 43 height 16
click at [421, 162] on button "XP1 Enterprise, LLC" at bounding box center [417, 163] width 84 height 13
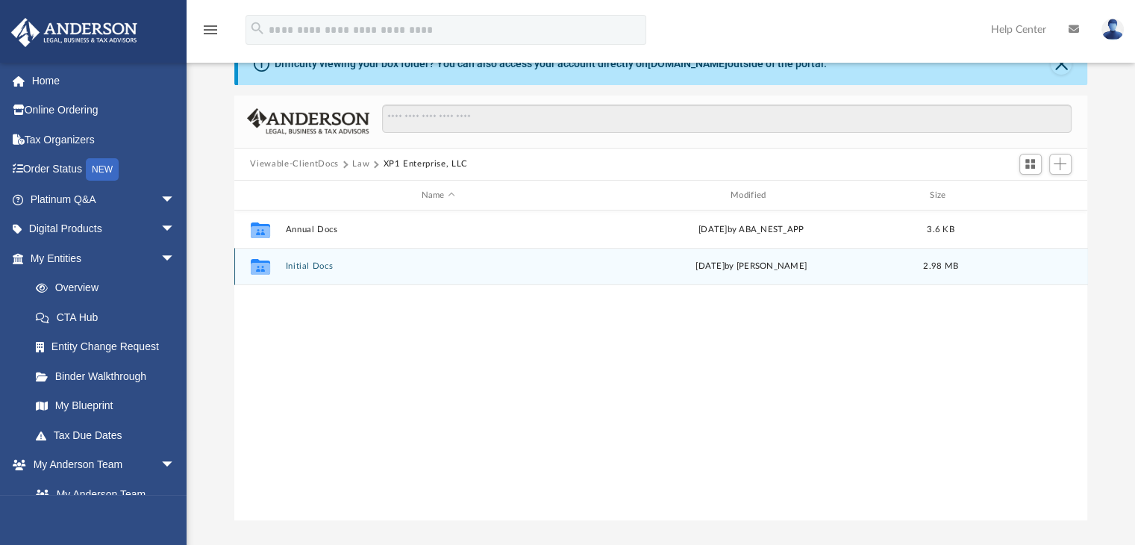
click at [314, 269] on button "Initial Docs" at bounding box center [438, 267] width 306 height 10
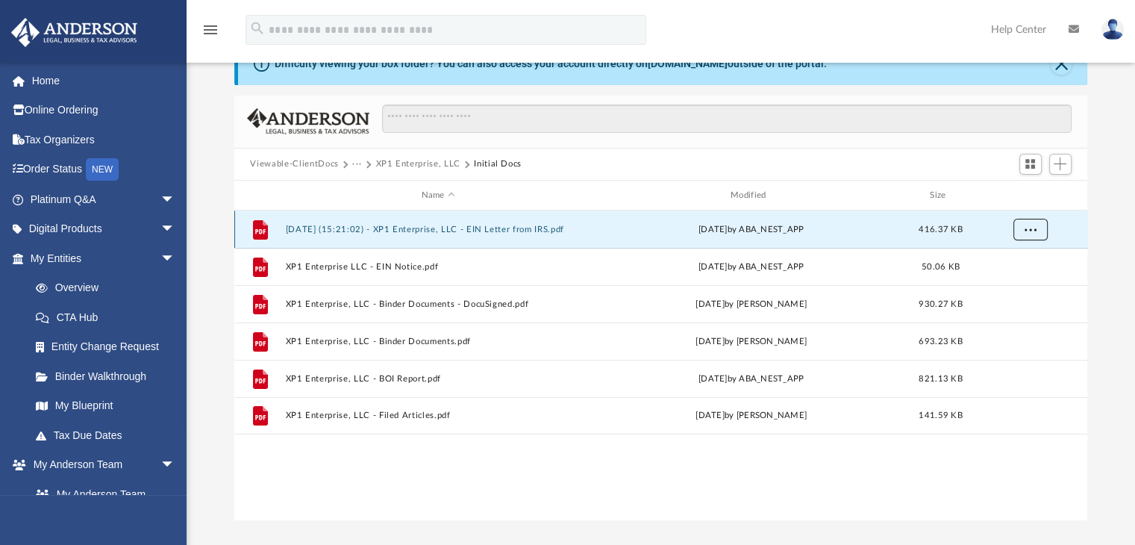
click at [1027, 225] on button "More options" at bounding box center [1030, 230] width 34 height 22
click at [1004, 287] on li "Download" at bounding box center [1016, 283] width 43 height 16
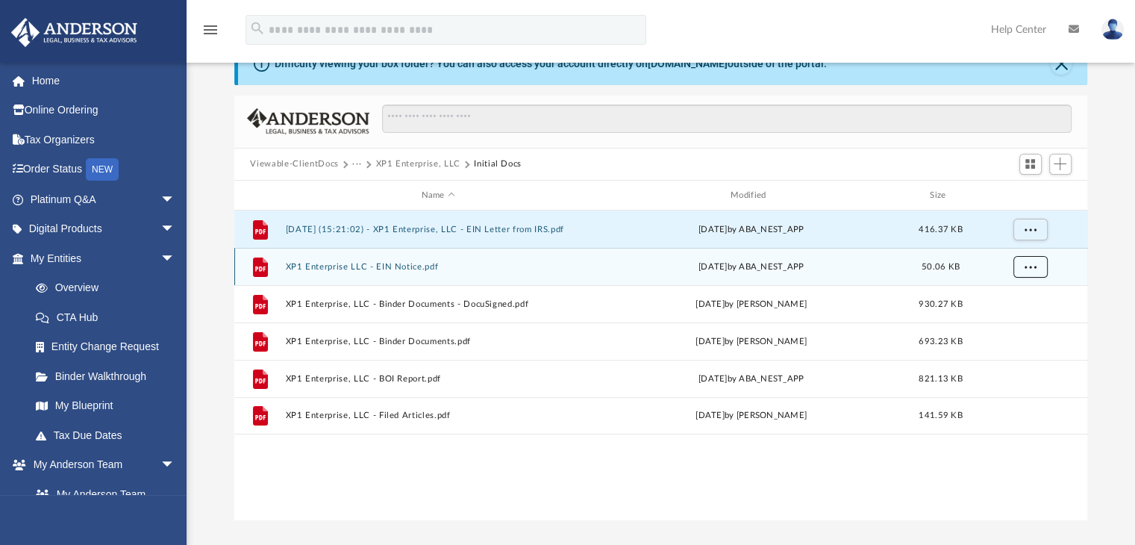
click at [1028, 263] on span "More options" at bounding box center [1030, 267] width 12 height 8
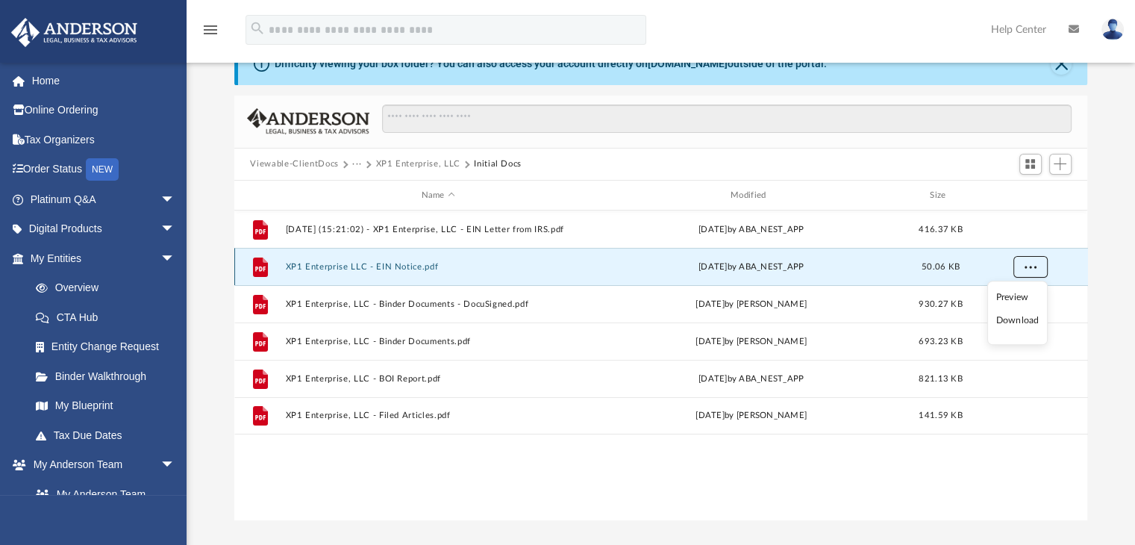
click at [1025, 267] on span "More options" at bounding box center [1030, 267] width 12 height 8
click at [1022, 270] on button "More options" at bounding box center [1030, 267] width 34 height 22
click at [1018, 323] on li "Download" at bounding box center [1016, 321] width 43 height 16
click at [837, 487] on div "File 2025.01.16 (15:21:02) - XP1 Enterprise, LLC - EIN Letter from IRS.pdf Thu …" at bounding box center [661, 364] width 854 height 309
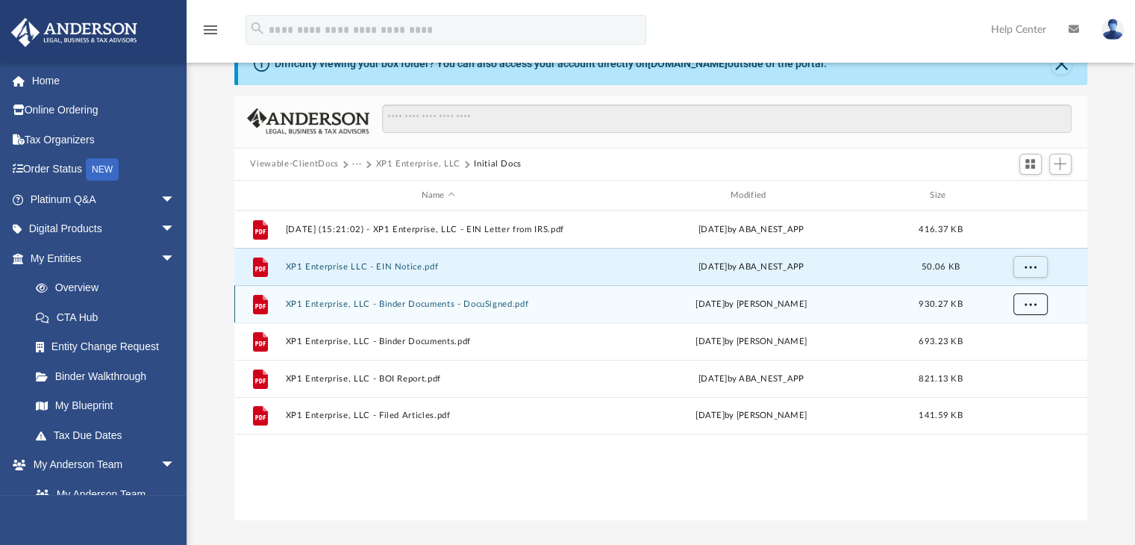
click at [1023, 301] on button "More options" at bounding box center [1030, 304] width 34 height 22
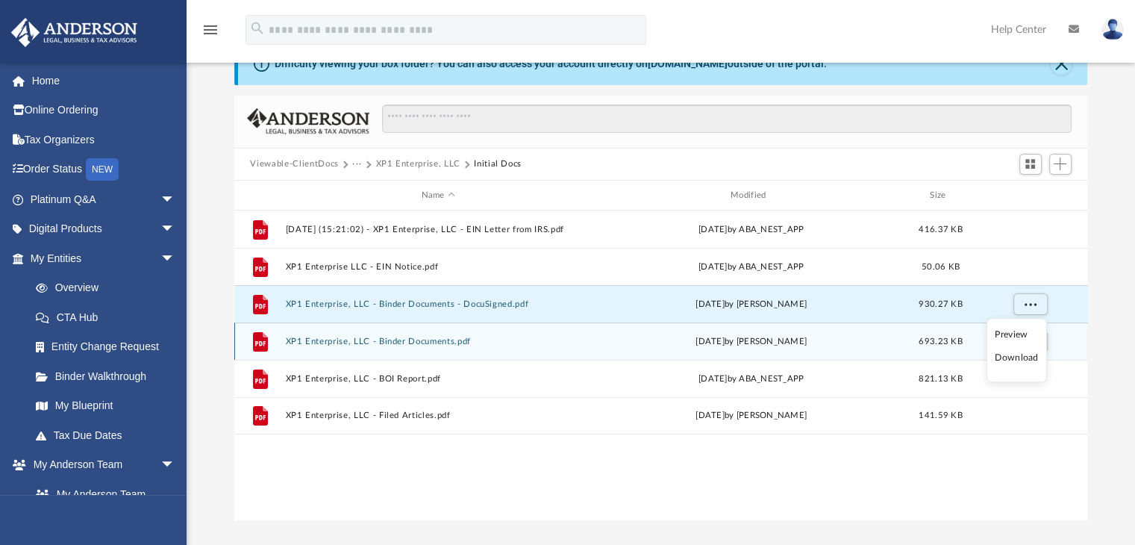
click at [1020, 356] on li "Download" at bounding box center [1016, 358] width 43 height 16
click at [1030, 341] on span "More options" at bounding box center [1030, 341] width 12 height 8
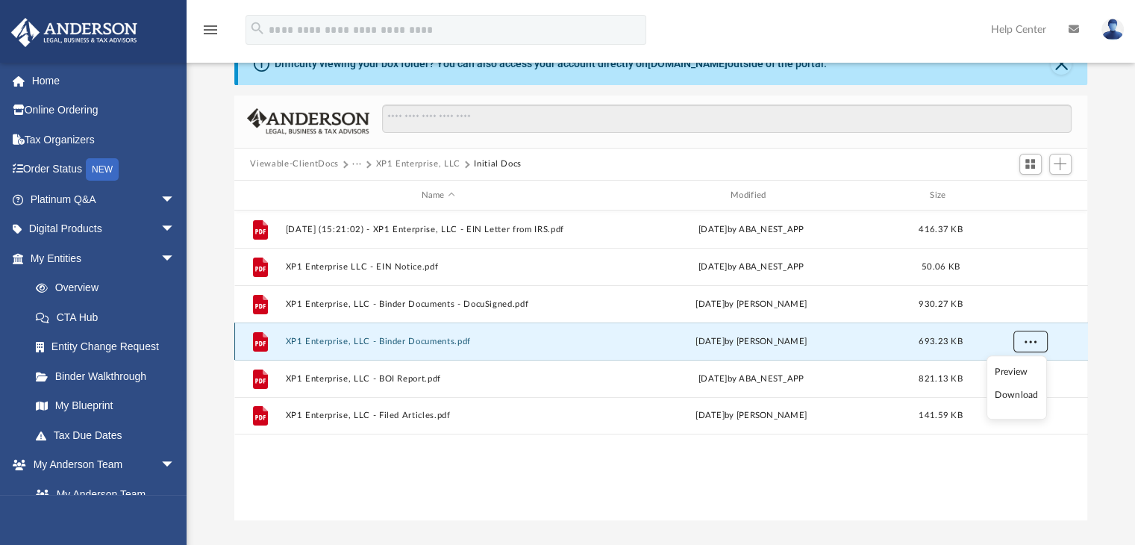
click at [1025, 342] on span "More options" at bounding box center [1030, 341] width 12 height 8
click at [1026, 344] on span "More options" at bounding box center [1030, 341] width 12 height 8
click at [1023, 395] on li "Download" at bounding box center [1016, 395] width 43 height 16
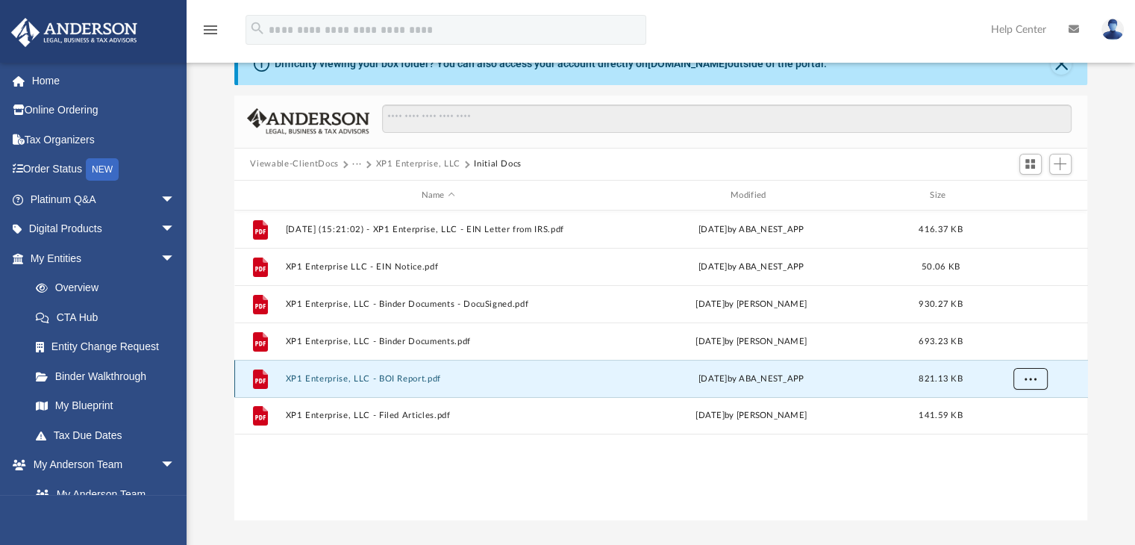
click at [1030, 379] on span "More options" at bounding box center [1030, 379] width 12 height 8
click at [1016, 434] on li "Download" at bounding box center [1016, 433] width 43 height 16
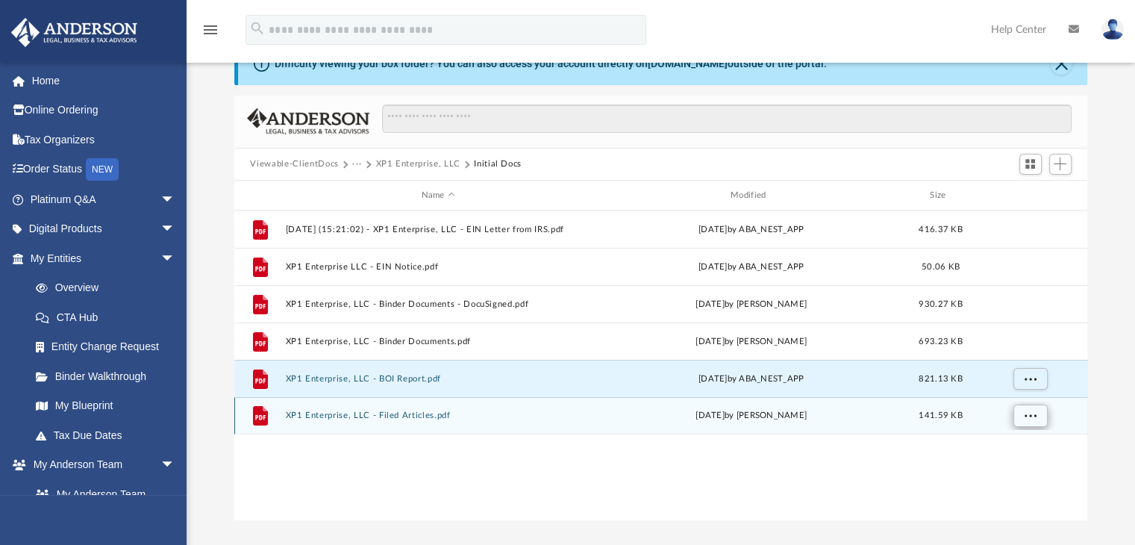
click at [1025, 417] on span "More options" at bounding box center [1030, 415] width 12 height 8
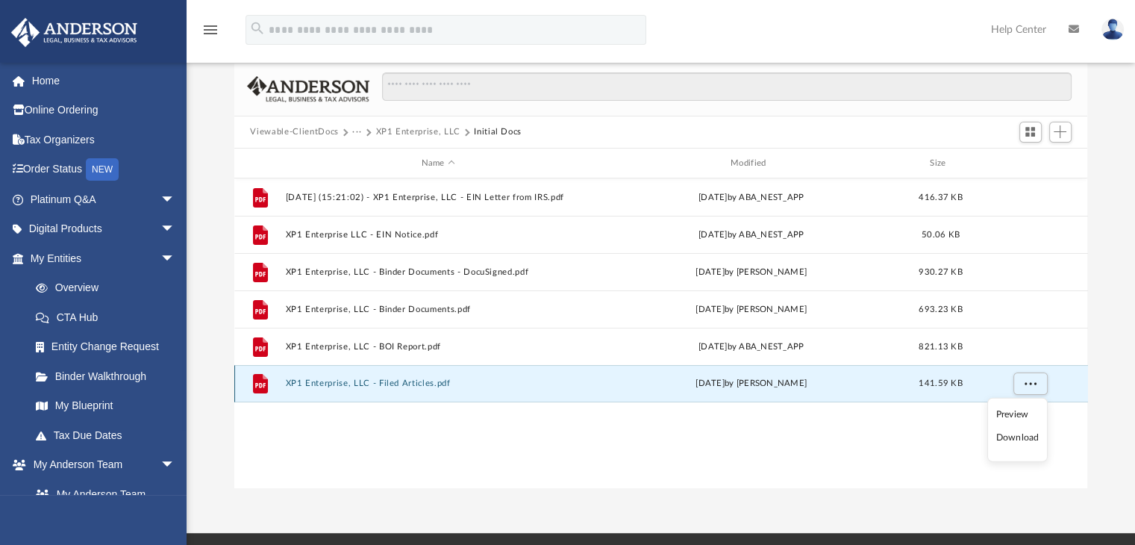
scroll to position [224, 0]
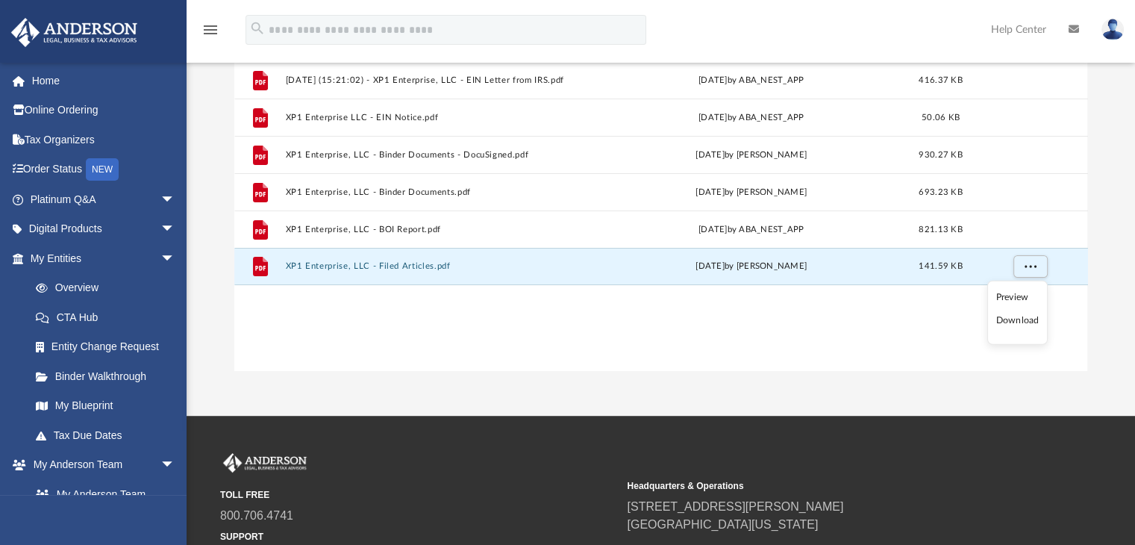
click at [1025, 322] on li "Download" at bounding box center [1017, 321] width 43 height 16
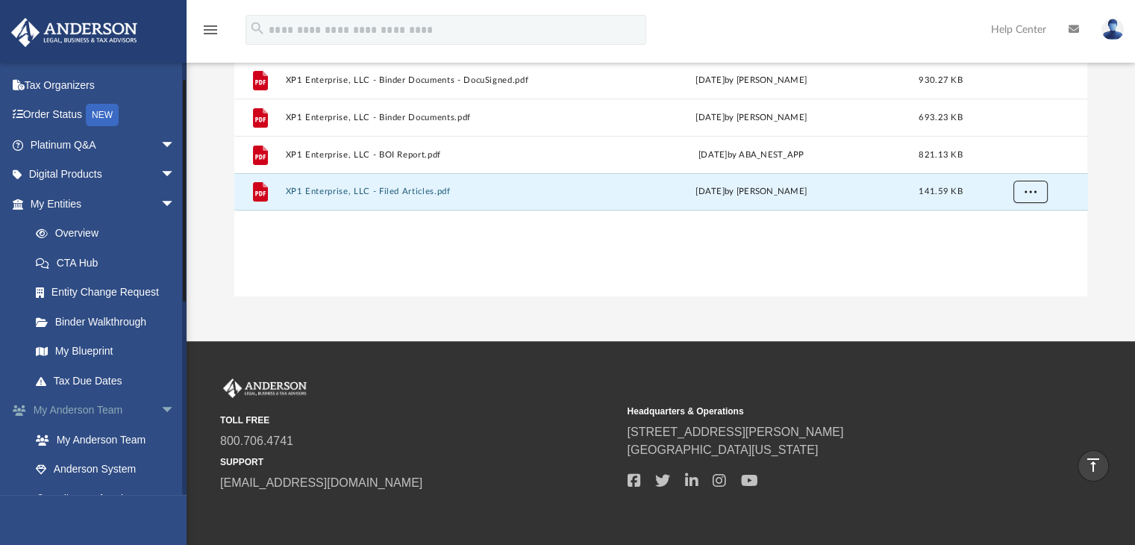
scroll to position [0, 0]
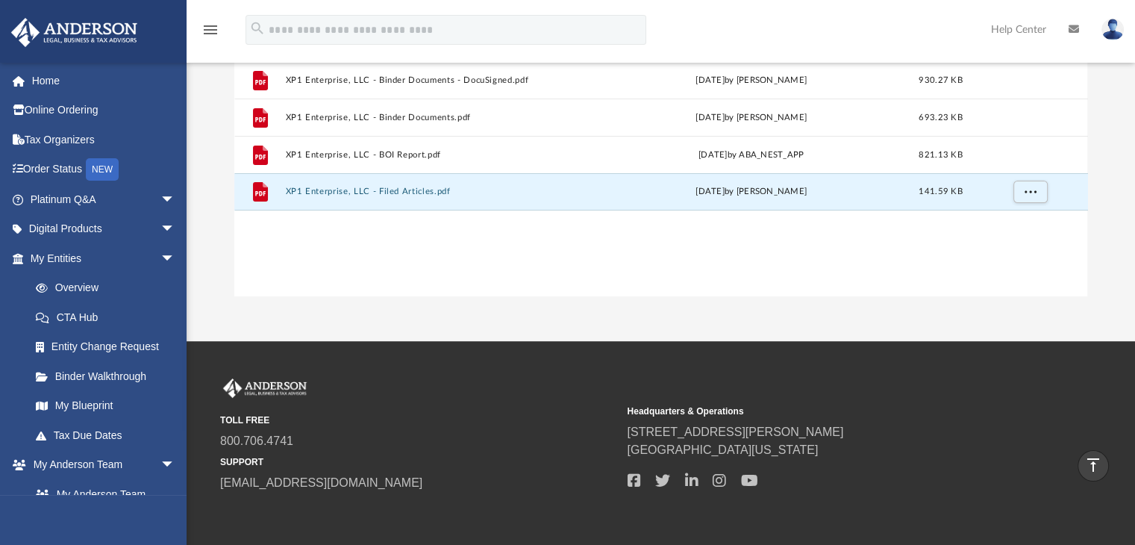
click at [1108, 37] on img at bounding box center [1113, 30] width 22 height 22
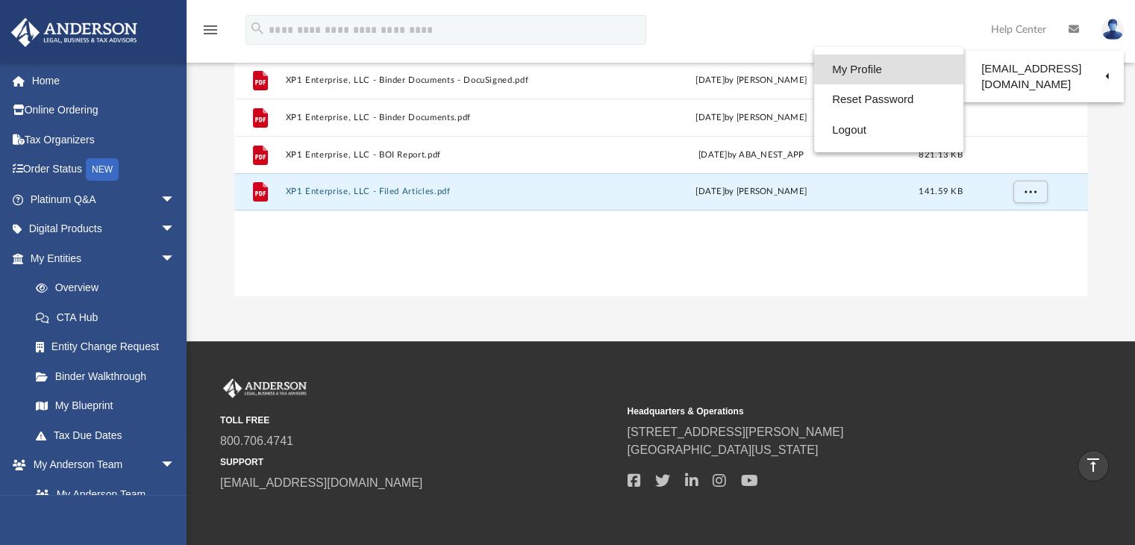
click at [893, 76] on link "My Profile" at bounding box center [888, 69] width 149 height 31
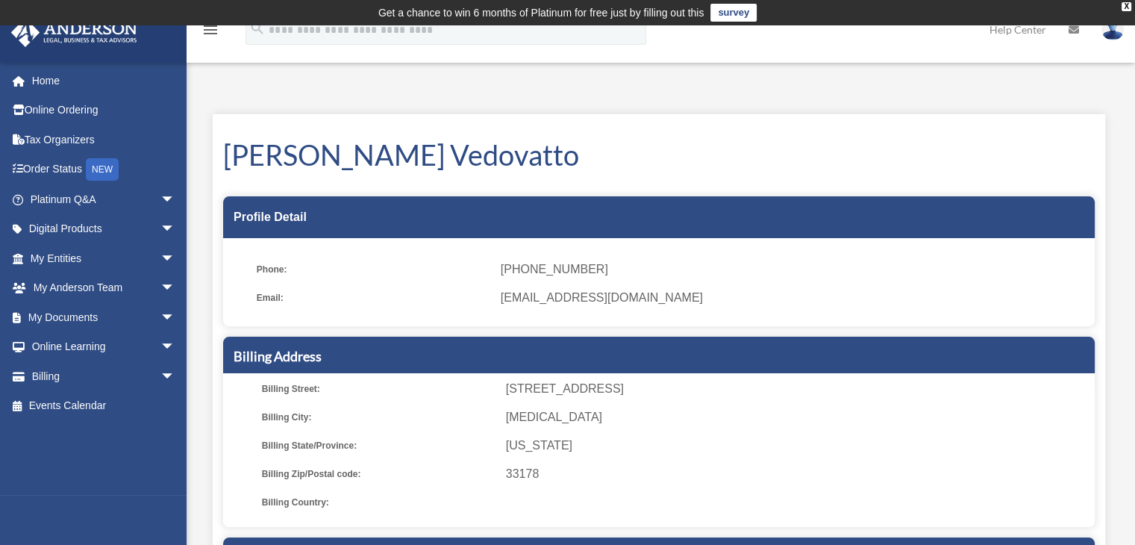
click at [1117, 38] on img at bounding box center [1113, 30] width 22 height 22
click at [697, 192] on div "Alex Gardini Vedovatto Profile Detail Phone: (754) 302-8570 Email: gardini2000@…" at bounding box center [659, 436] width 893 height 644
click at [126, 375] on link "Billing arrow_drop_down" at bounding box center [103, 376] width 187 height 30
click at [160, 377] on span "arrow_drop_down" at bounding box center [175, 376] width 30 height 31
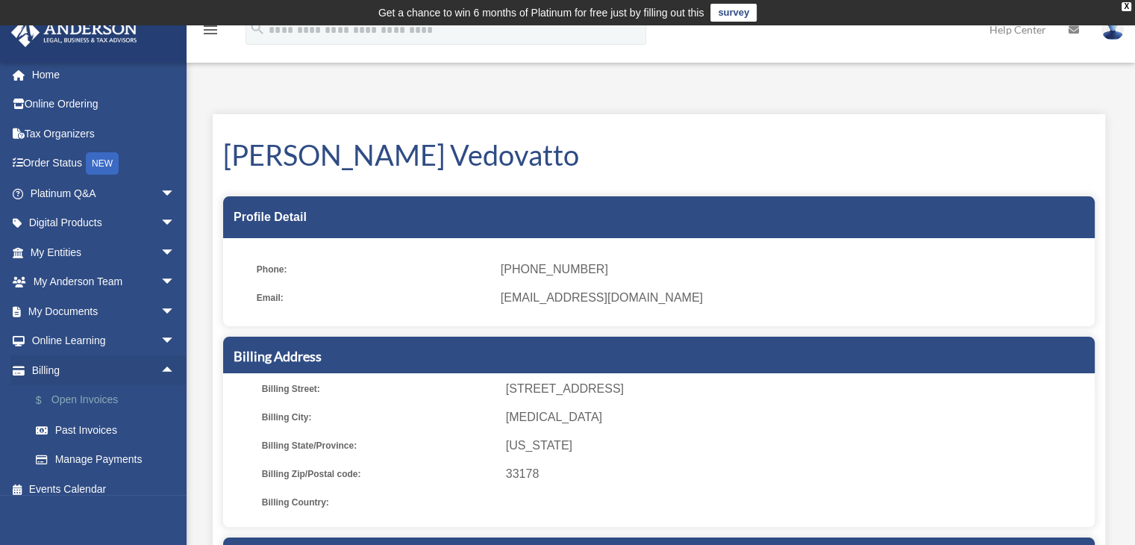
scroll to position [15, 0]
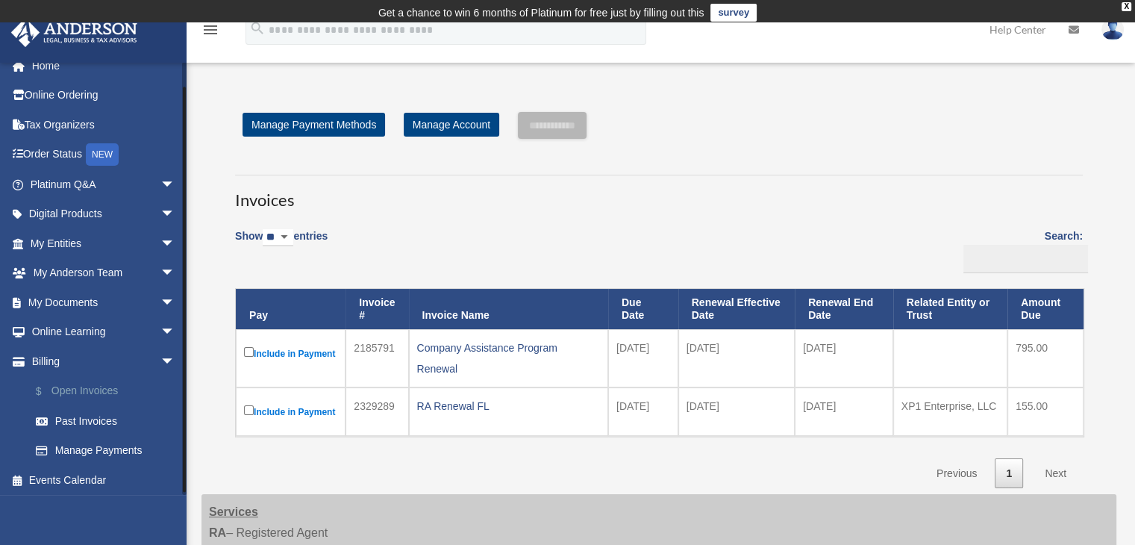
scroll to position [18, 0]
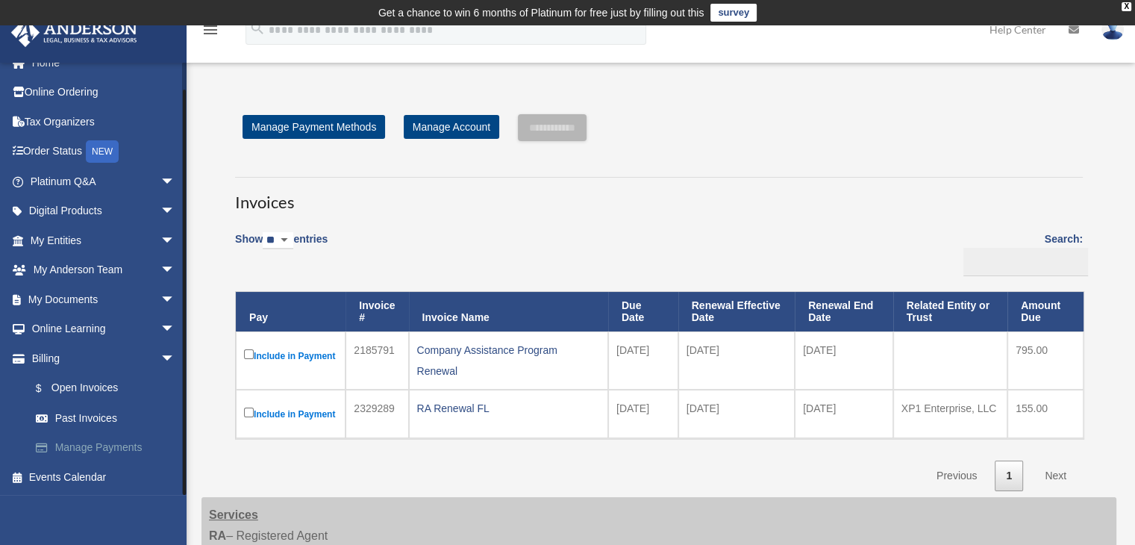
click at [133, 443] on link "Manage Payments" at bounding box center [109, 448] width 177 height 30
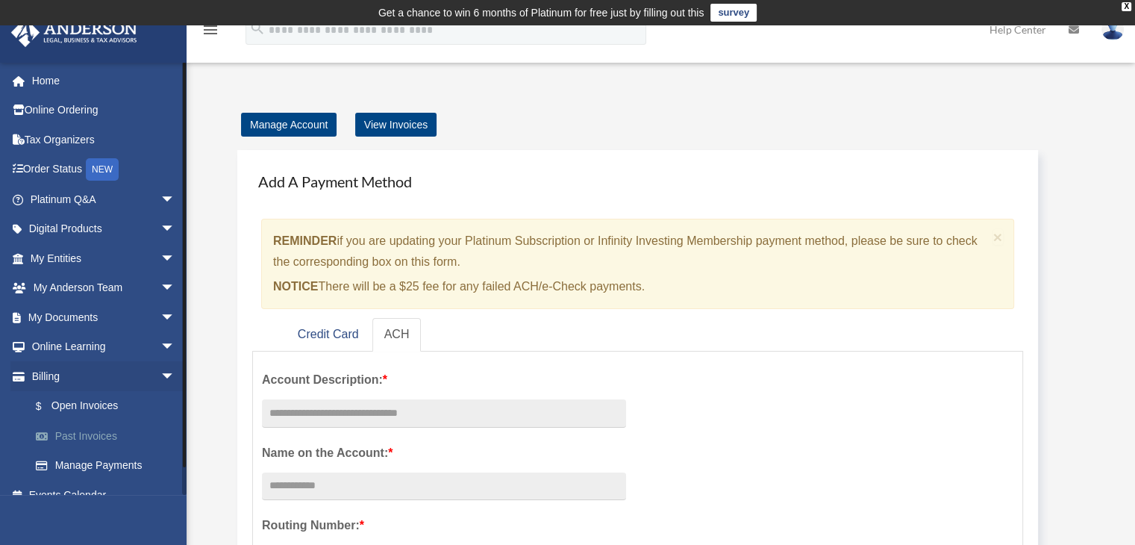
click at [100, 437] on link "Past Invoices" at bounding box center [109, 436] width 177 height 30
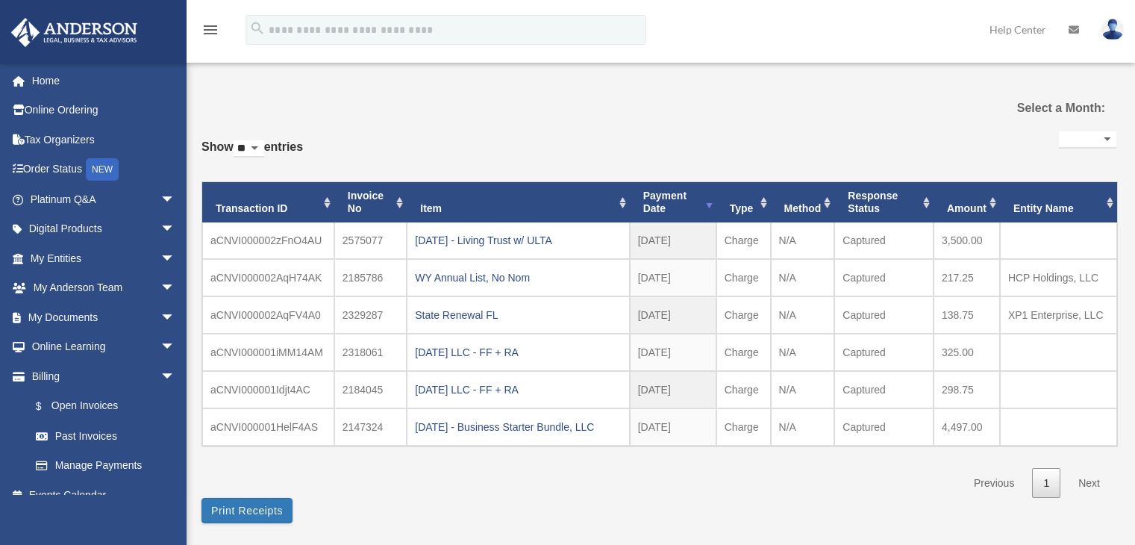
select select
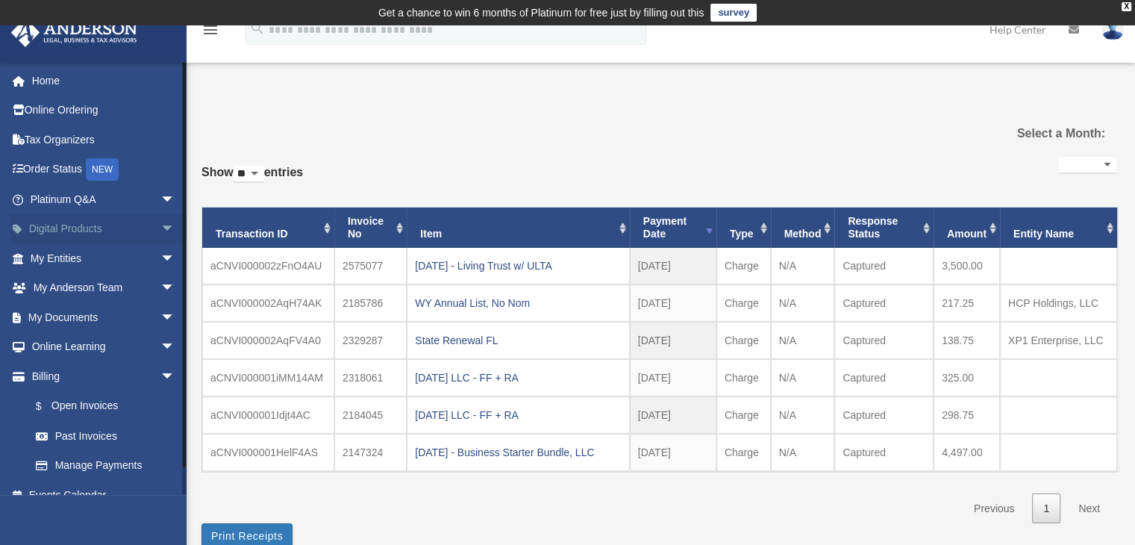
click at [160, 228] on span "arrow_drop_down" at bounding box center [175, 229] width 30 height 31
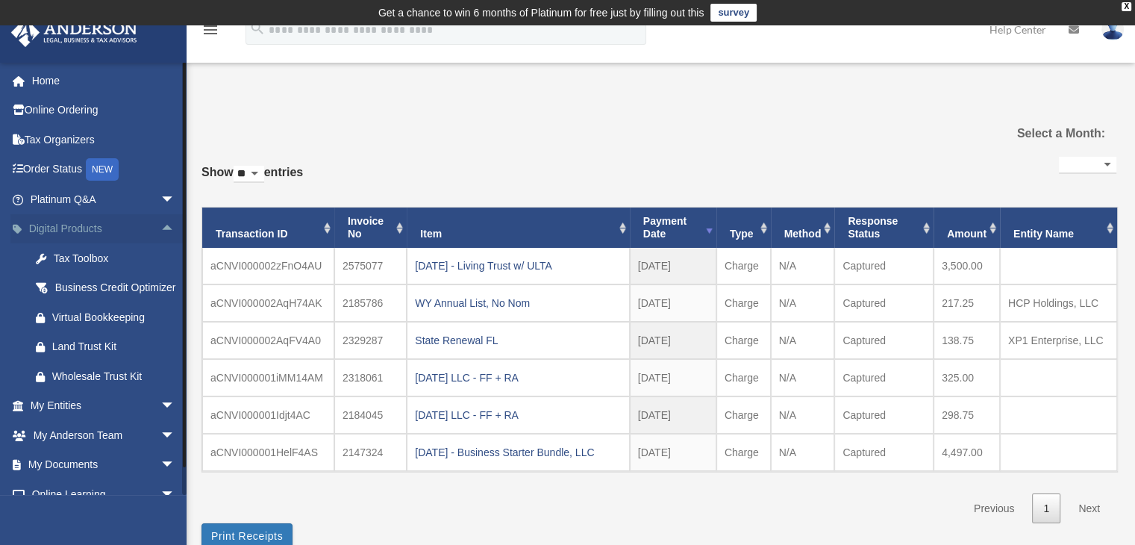
click at [160, 227] on span "arrow_drop_up" at bounding box center [175, 229] width 30 height 31
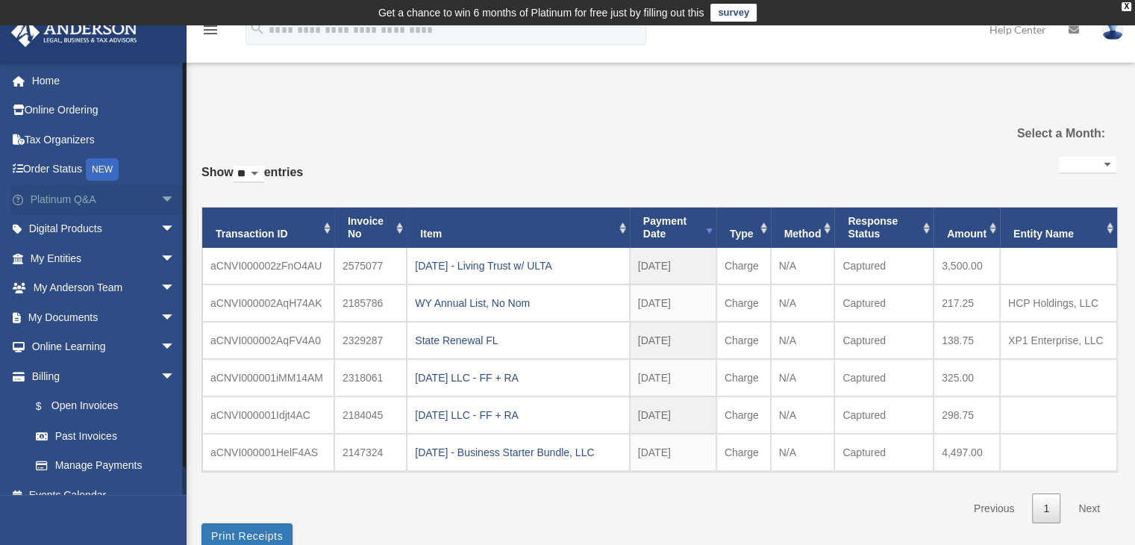
click at [160, 196] on span "arrow_drop_down" at bounding box center [175, 199] width 30 height 31
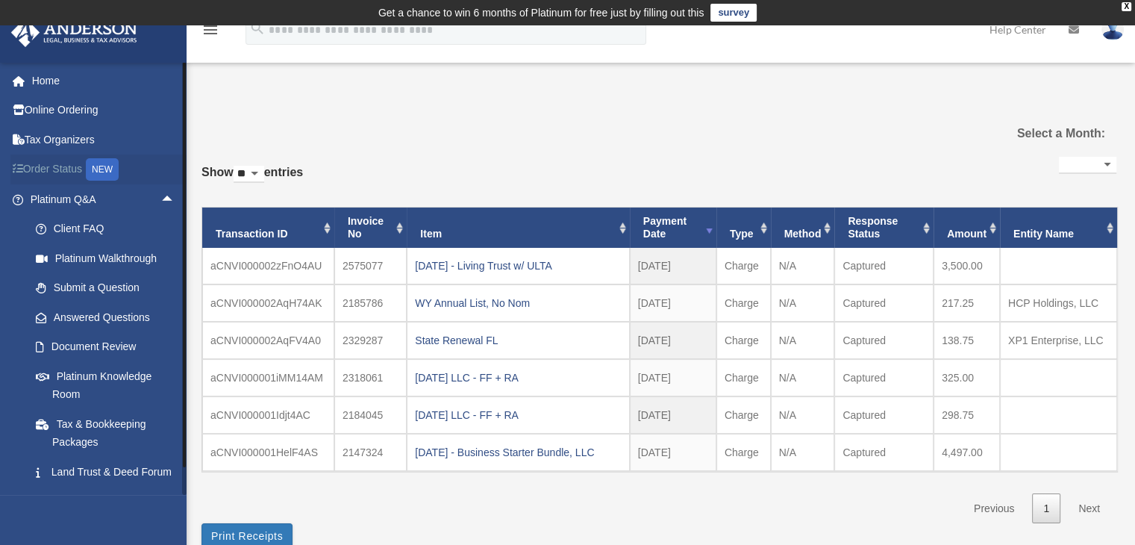
click at [75, 170] on link "Order Status NEW" at bounding box center [103, 169] width 187 height 31
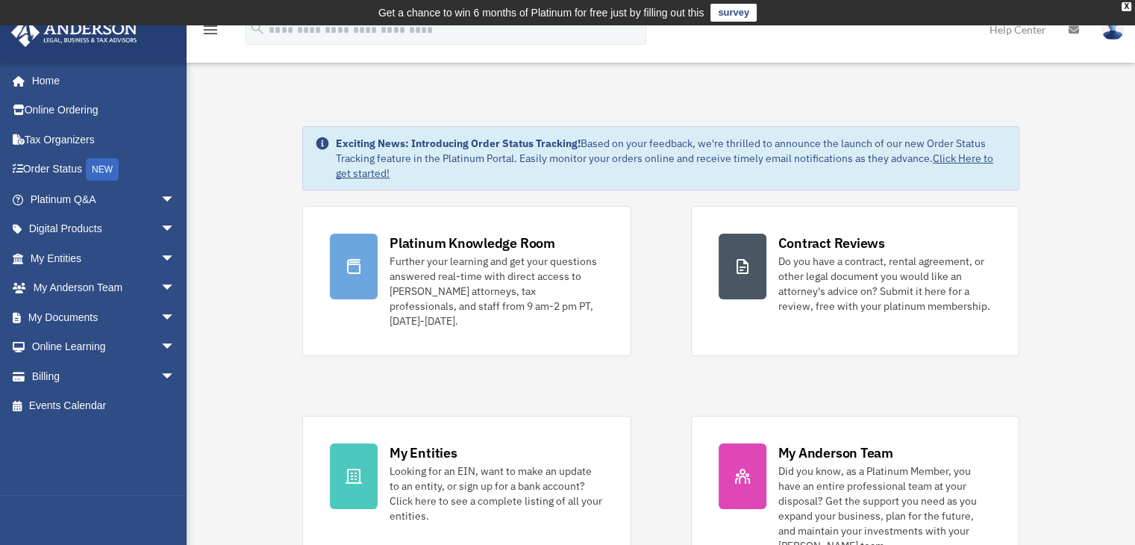
click at [1075, 34] on icon at bounding box center [1074, 30] width 10 height 10
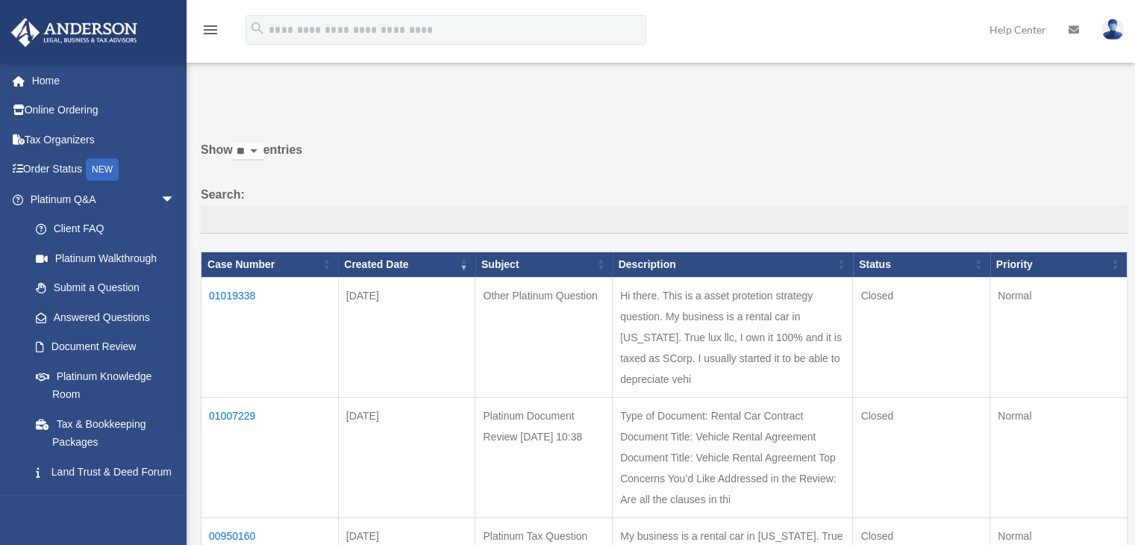
click at [1112, 31] on img at bounding box center [1113, 30] width 22 height 22
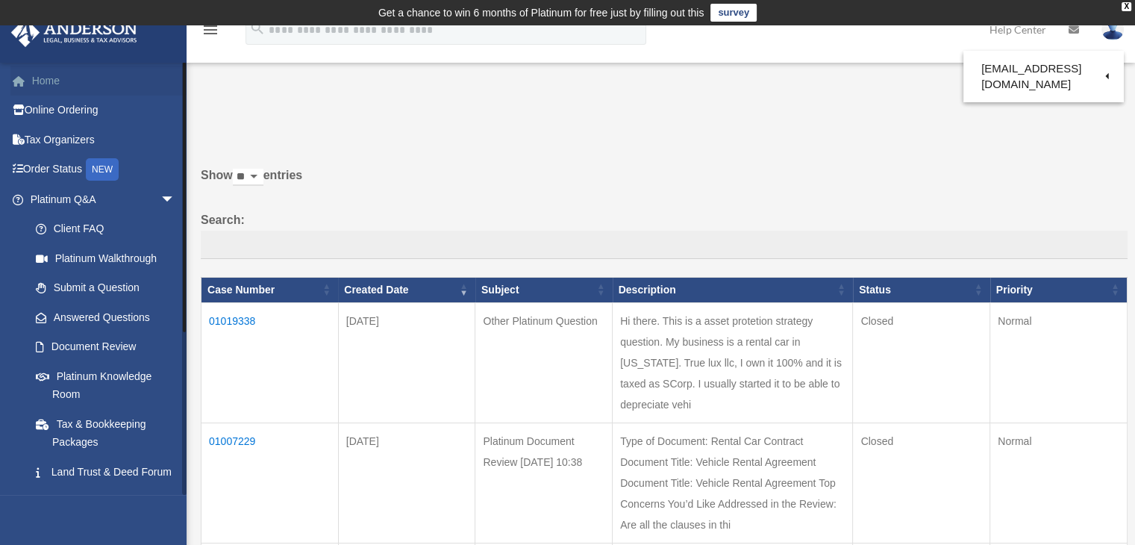
click at [66, 87] on link "Home" at bounding box center [103, 81] width 187 height 30
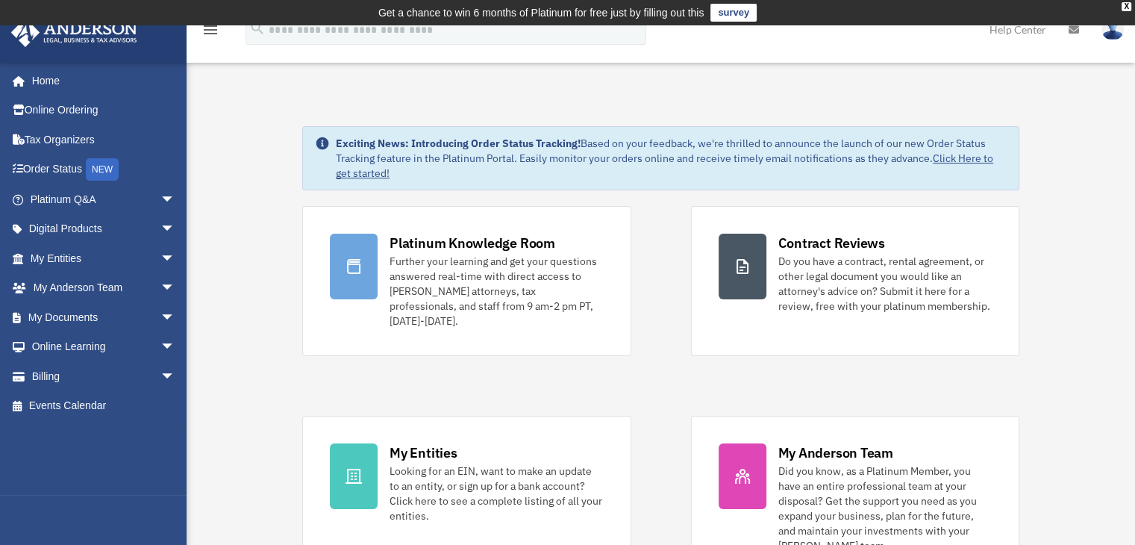
click at [209, 31] on icon "menu" at bounding box center [211, 30] width 18 height 18
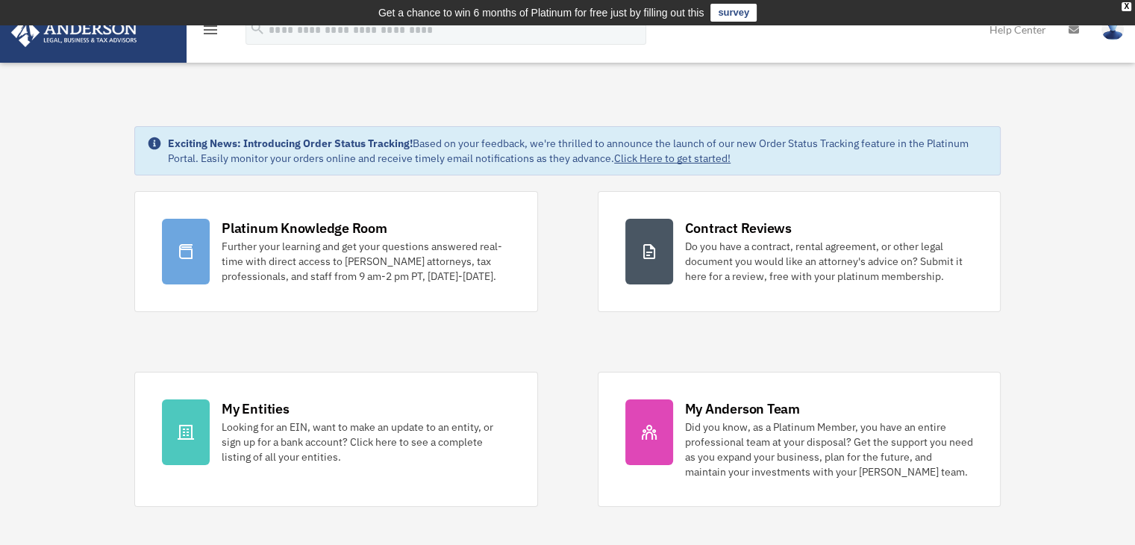
click at [209, 31] on icon "menu" at bounding box center [211, 30] width 18 height 18
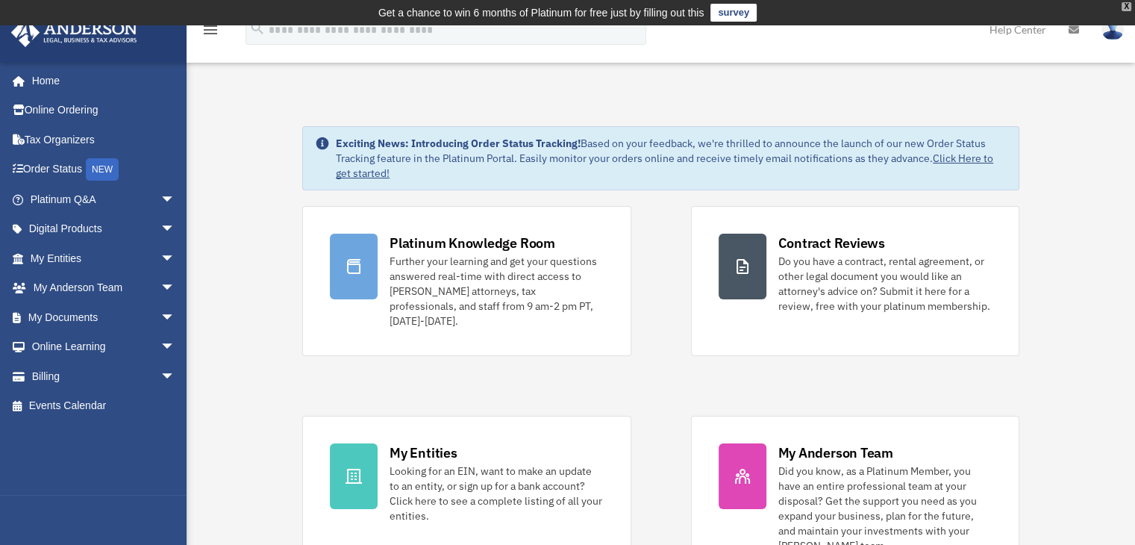
click at [1123, 7] on div "X" at bounding box center [1127, 6] width 10 height 9
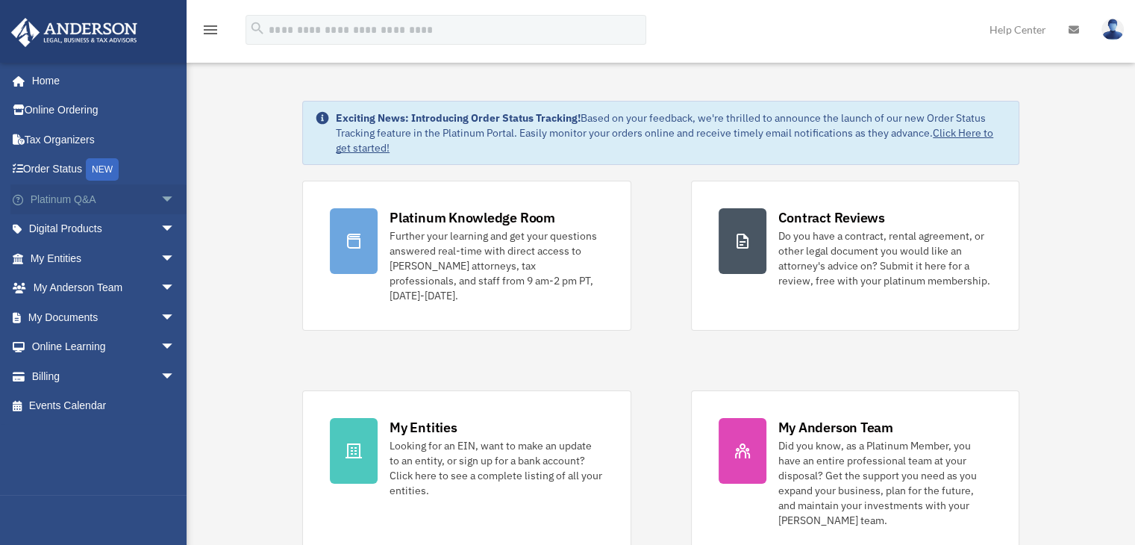
click at [81, 204] on link "Platinum Q&A arrow_drop_down" at bounding box center [103, 199] width 187 height 30
click at [160, 200] on span "arrow_drop_down" at bounding box center [175, 199] width 30 height 31
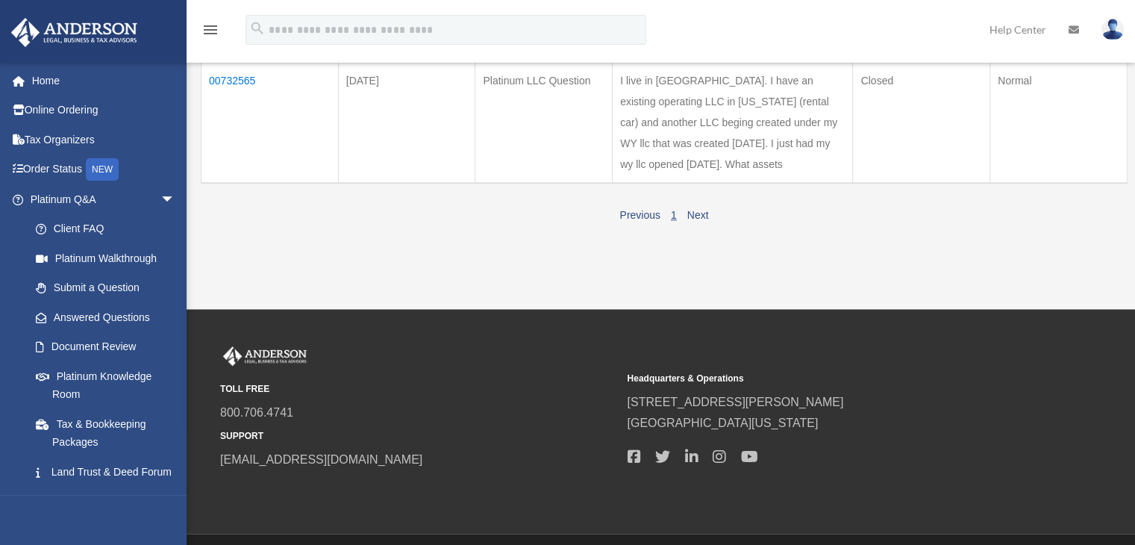
scroll to position [1552, 0]
